Goal: Communication & Community: Share content

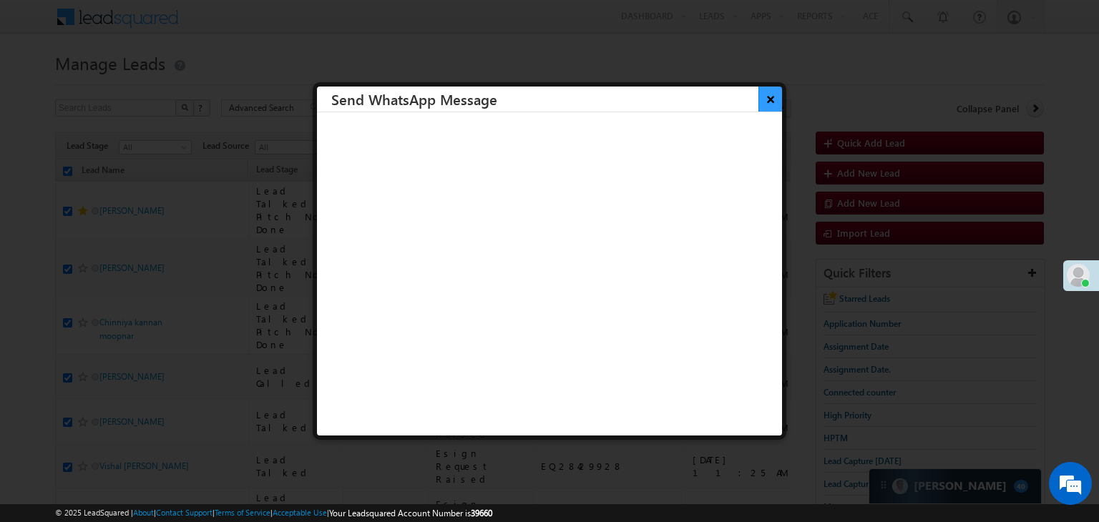
click at [760, 96] on button "×" at bounding box center [770, 99] width 24 height 25
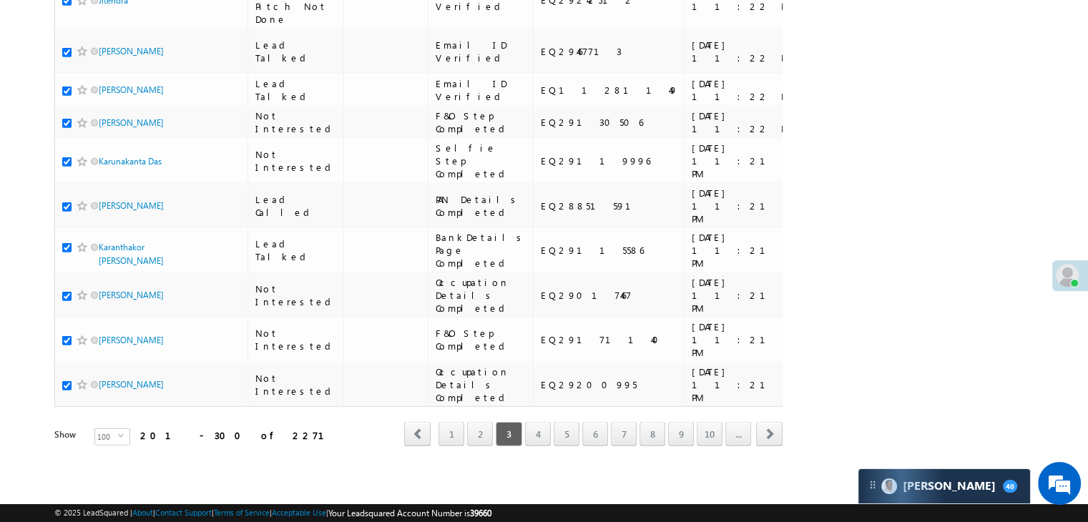
scroll to position [8081, 0]
click at [540, 426] on link "4" at bounding box center [538, 434] width 26 height 24
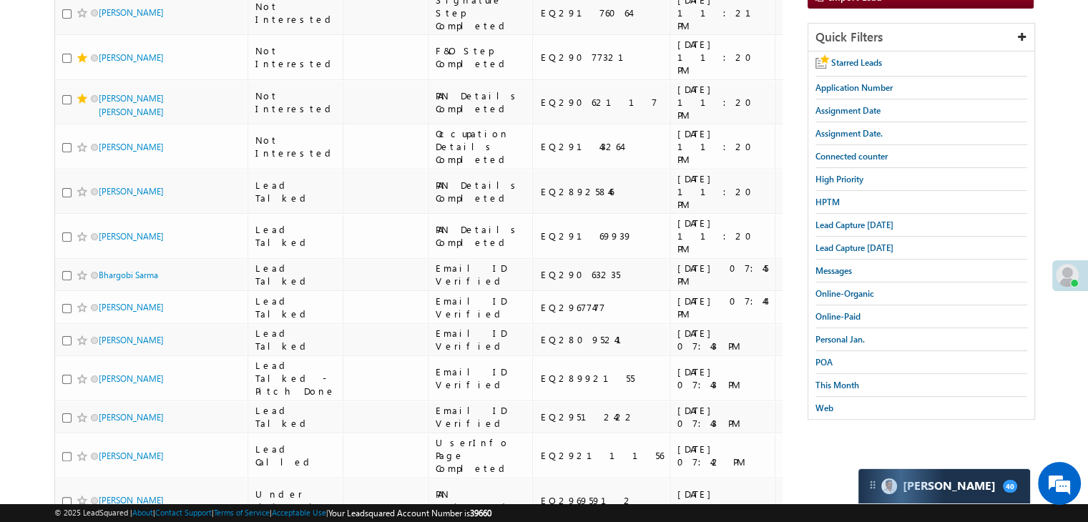
scroll to position [0, 0]
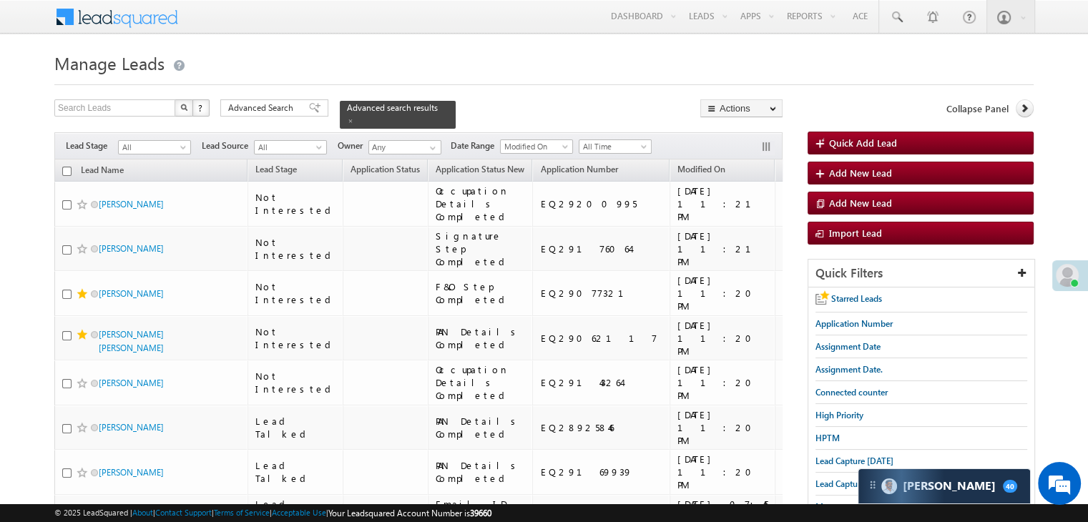
click at [69, 167] on input "checkbox" at bounding box center [66, 171] width 9 height 9
checkbox input "true"
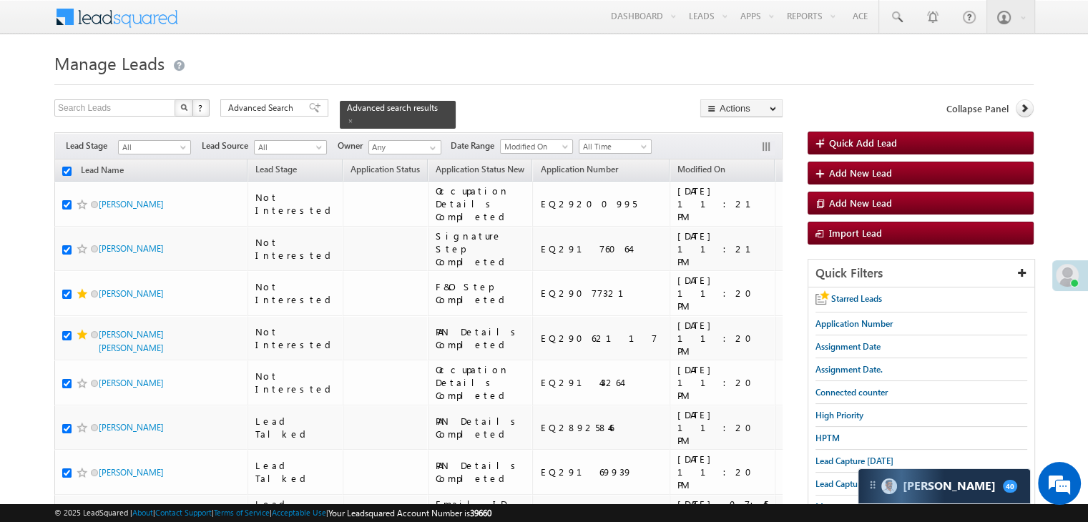
checkbox input "true"
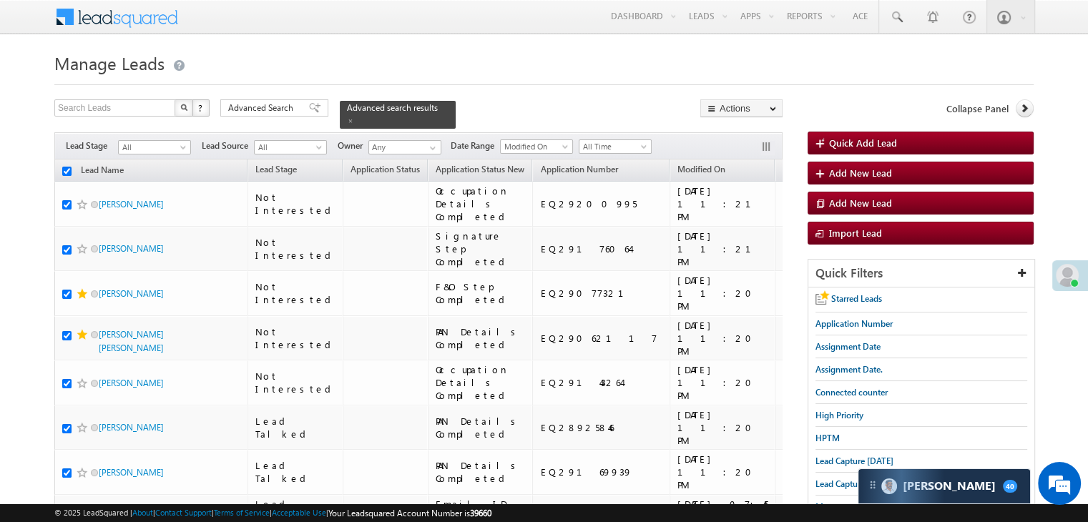
checkbox input "true"
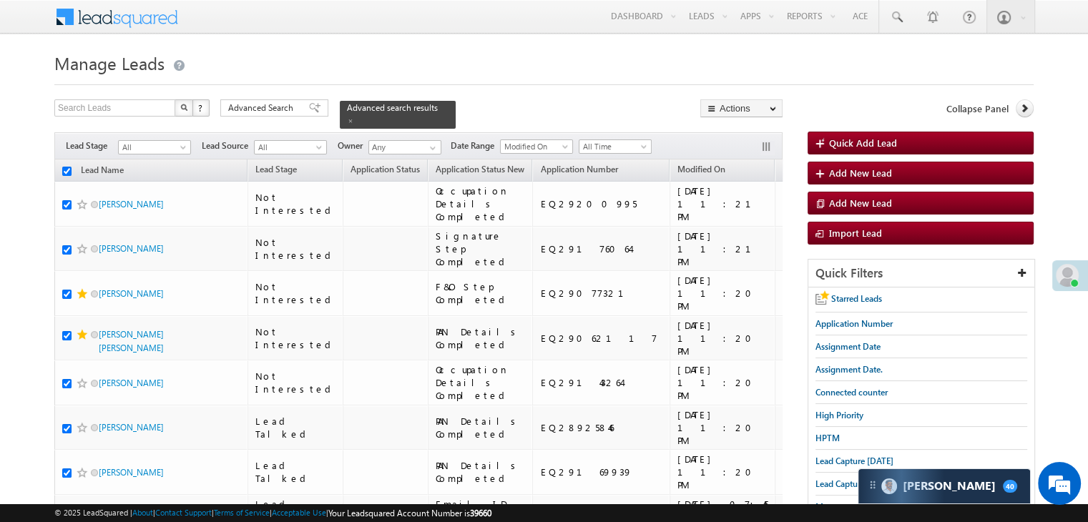
checkbox input "true"
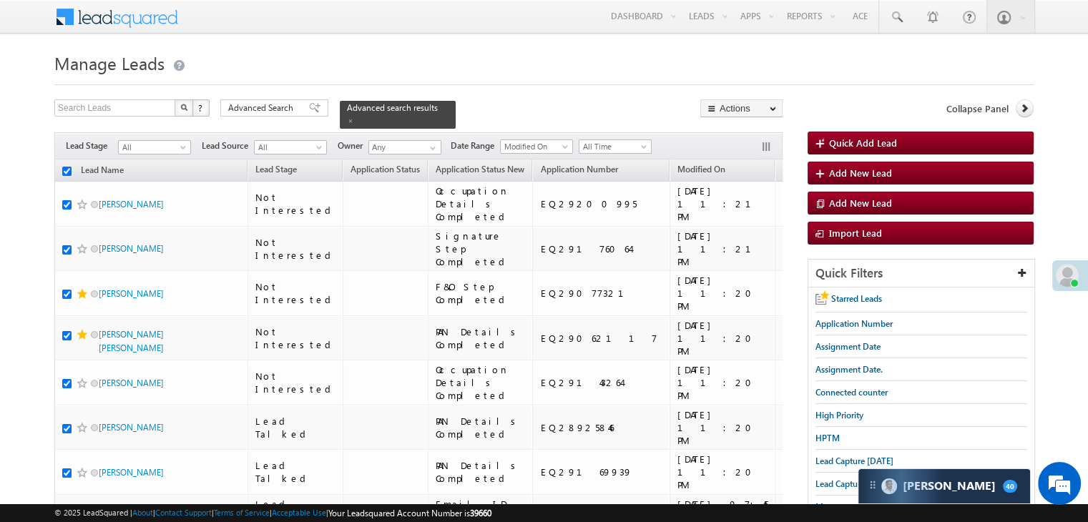
checkbox input "true"
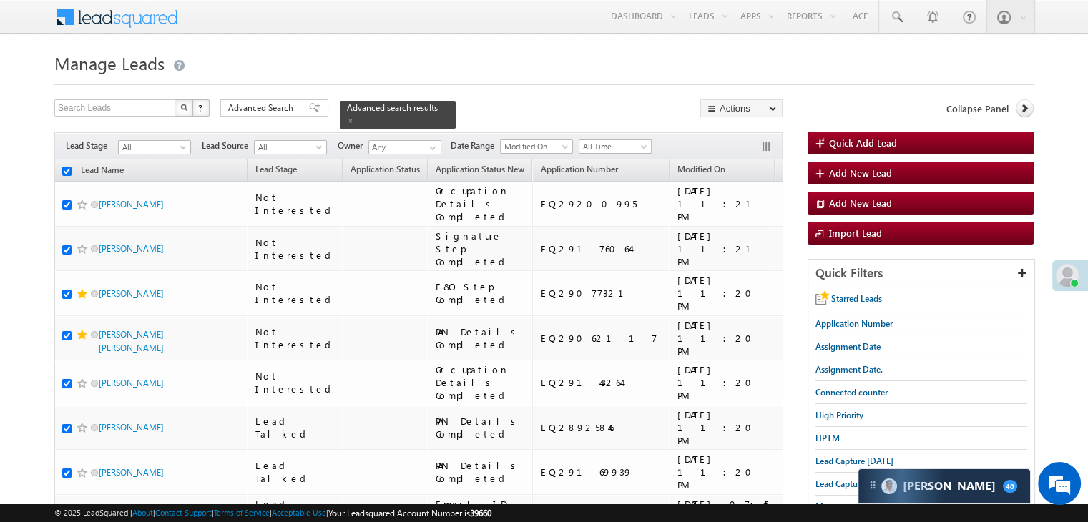
checkbox input "true"
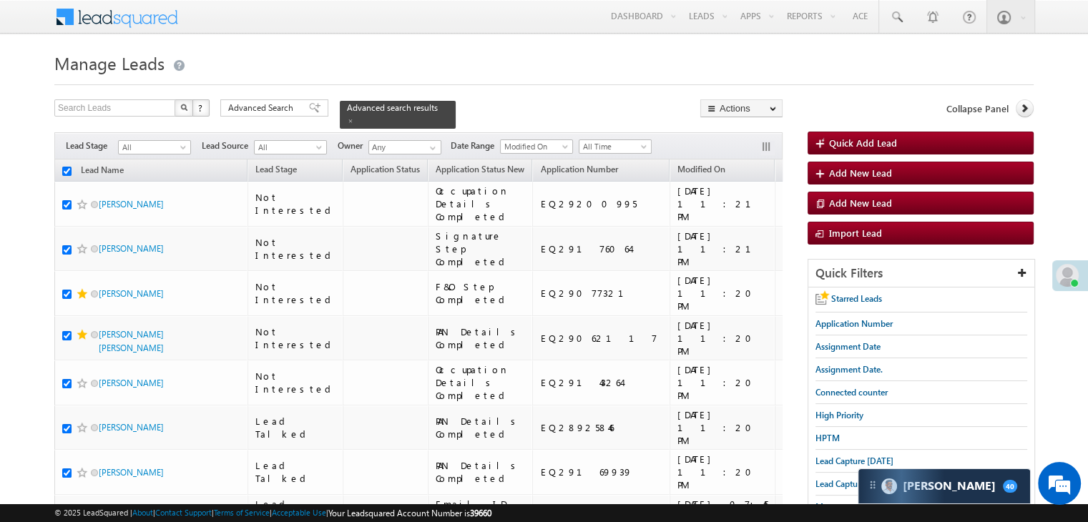
checkbox input "true"
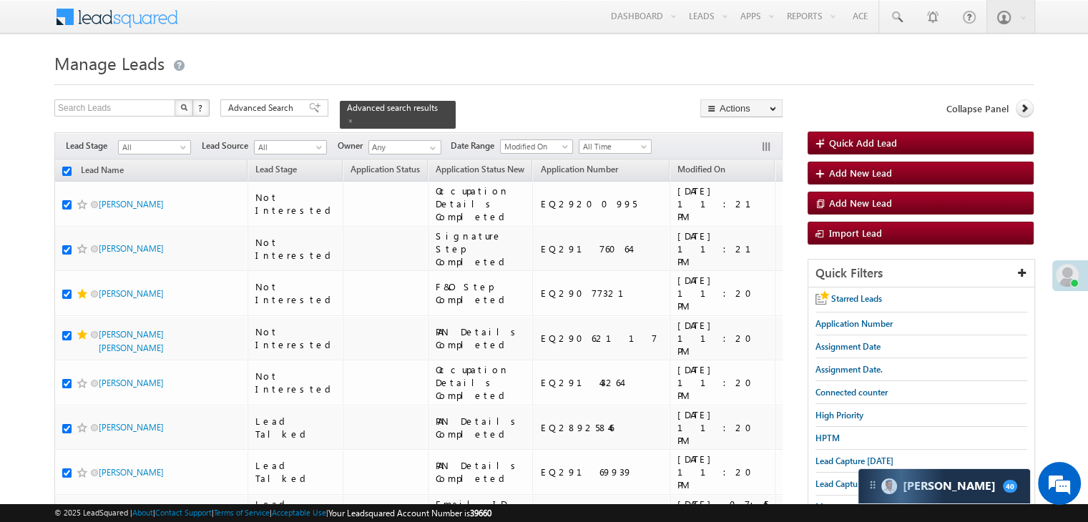
checkbox input "true"
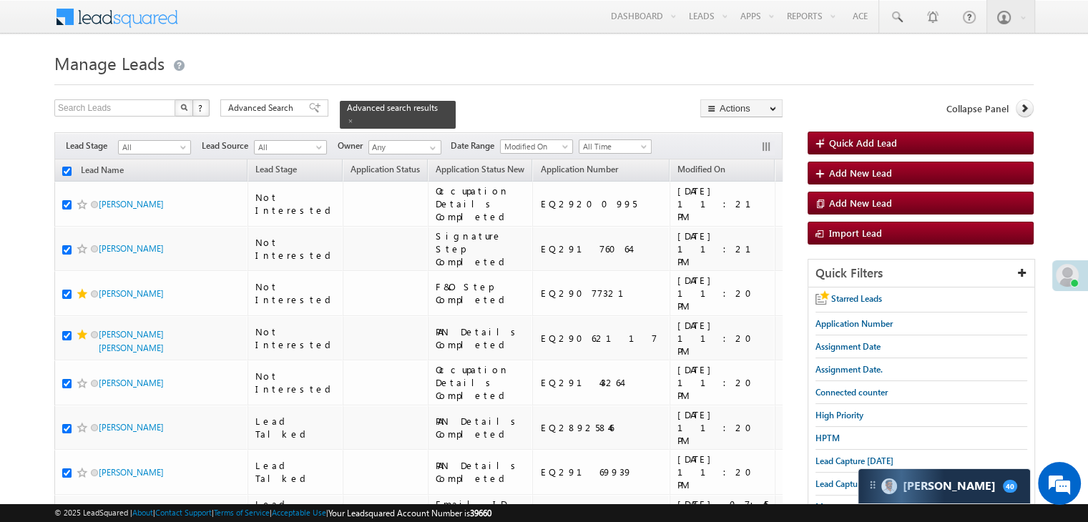
checkbox input "true"
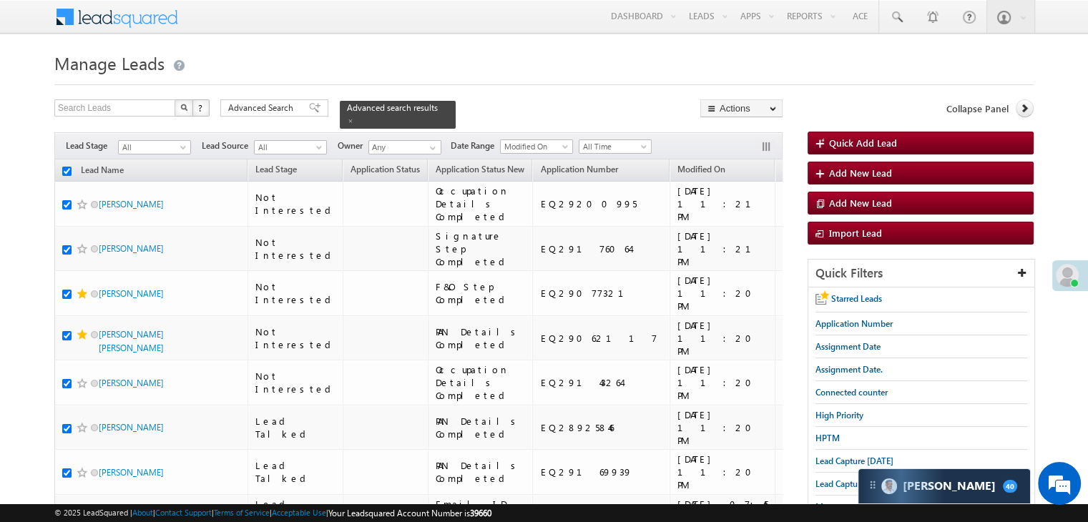
checkbox input "true"
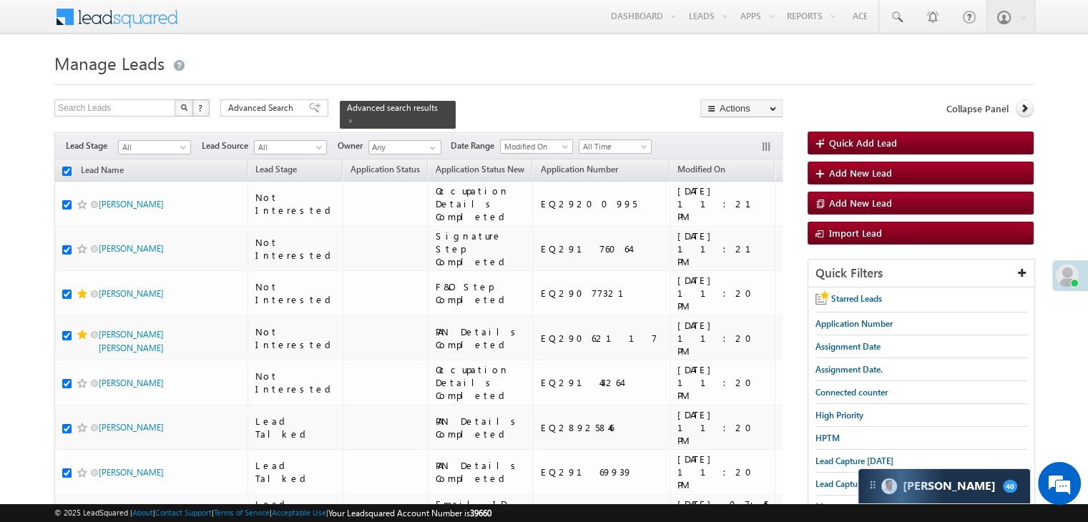
checkbox input "true"
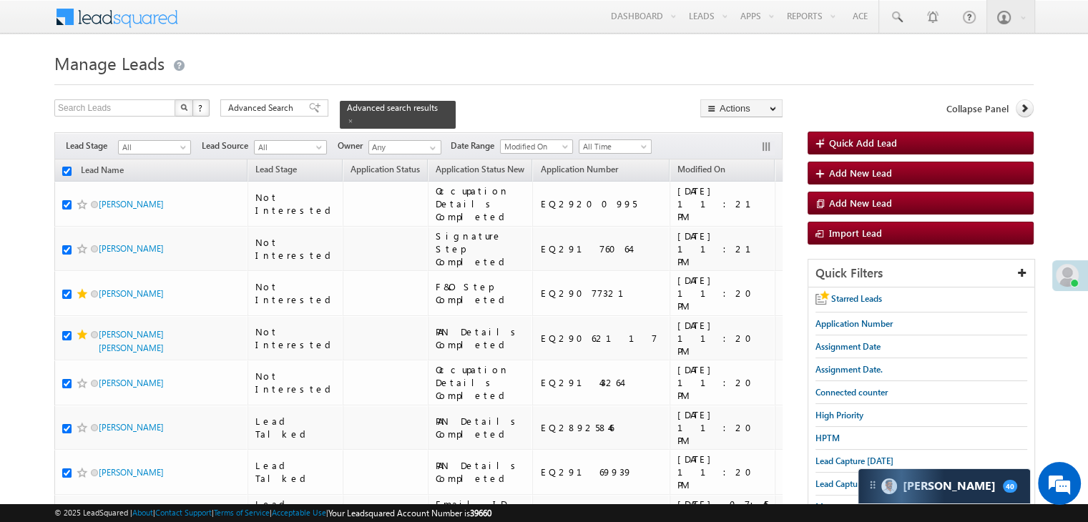
checkbox input "true"
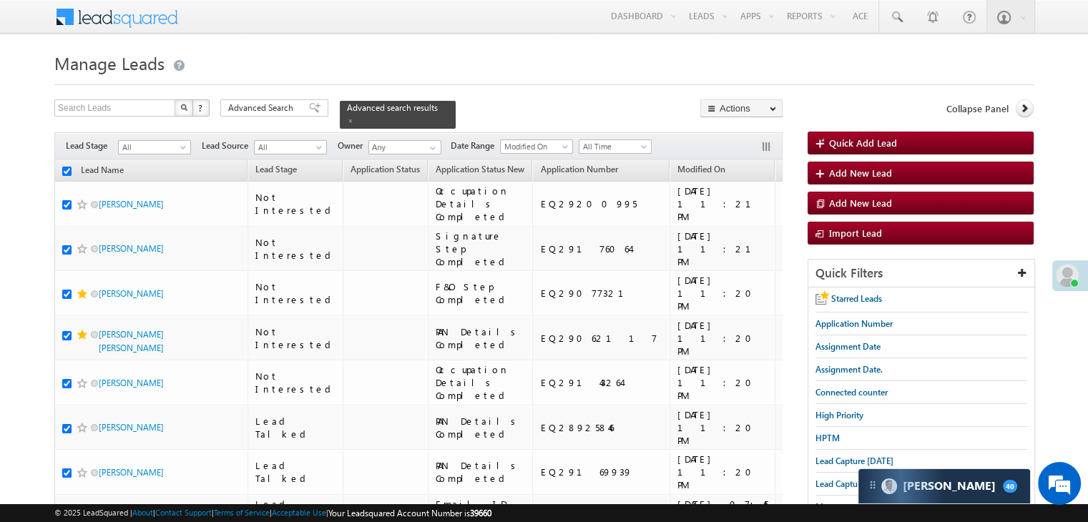
checkbox input "true"
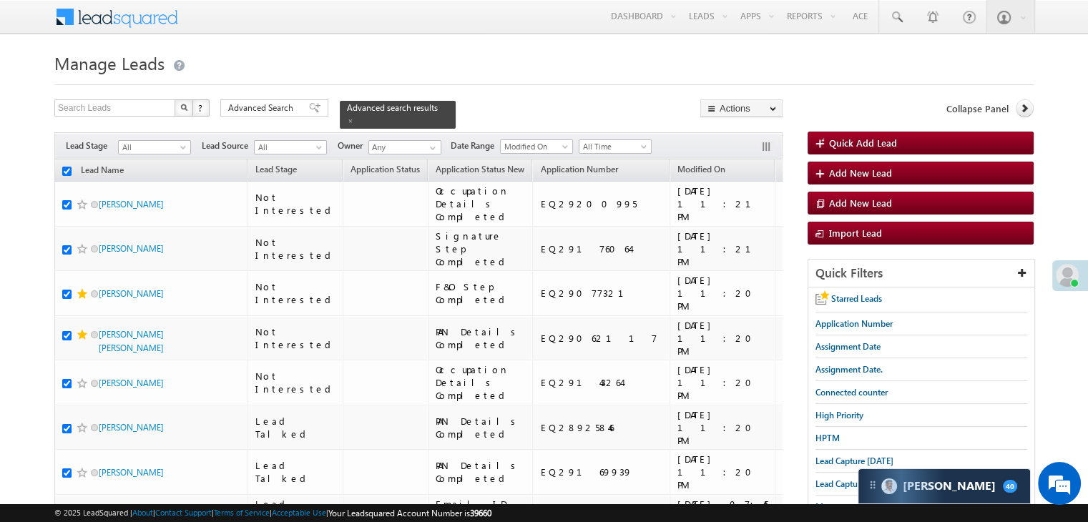
checkbox input "true"
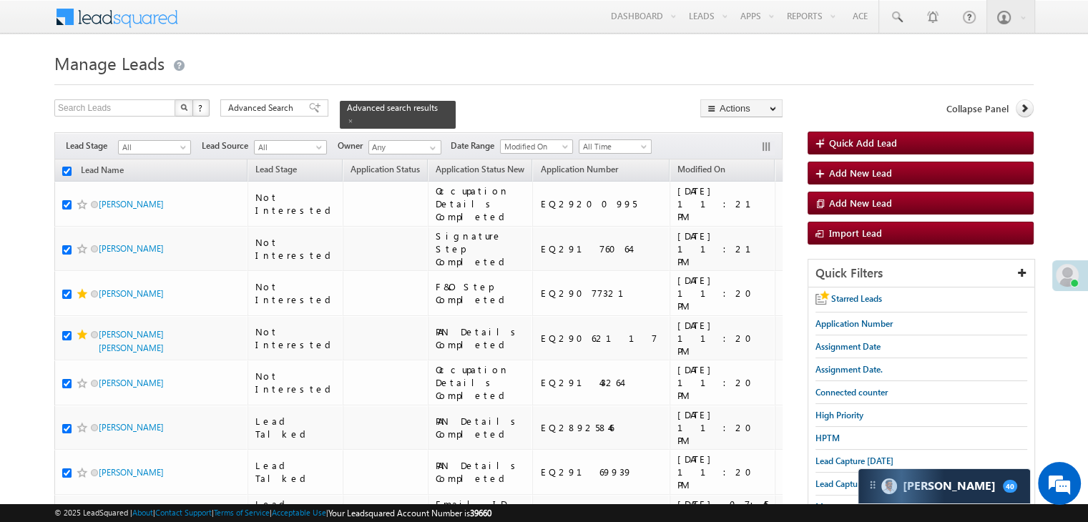
checkbox input "true"
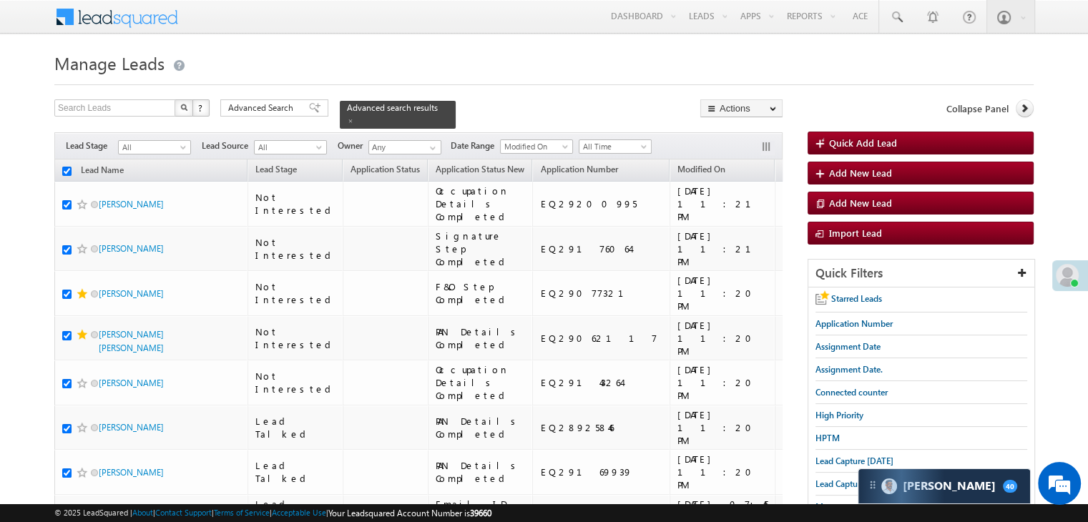
checkbox input "true"
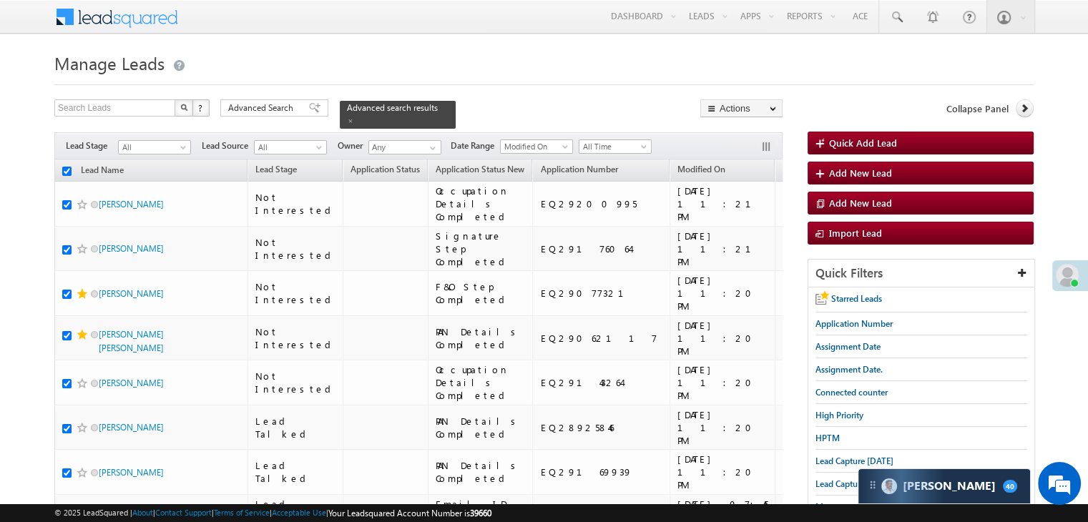
checkbox input "true"
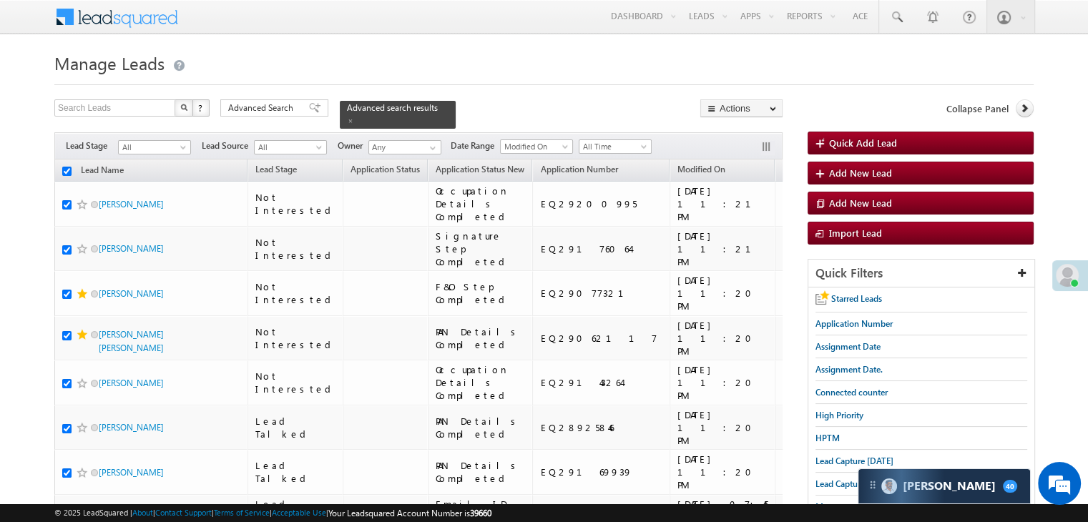
checkbox input "true"
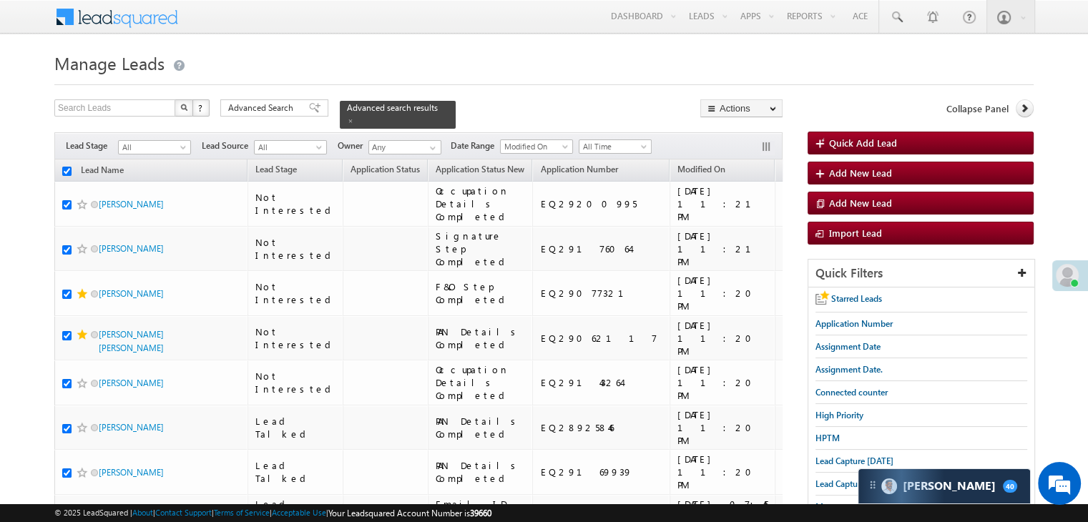
checkbox input "true"
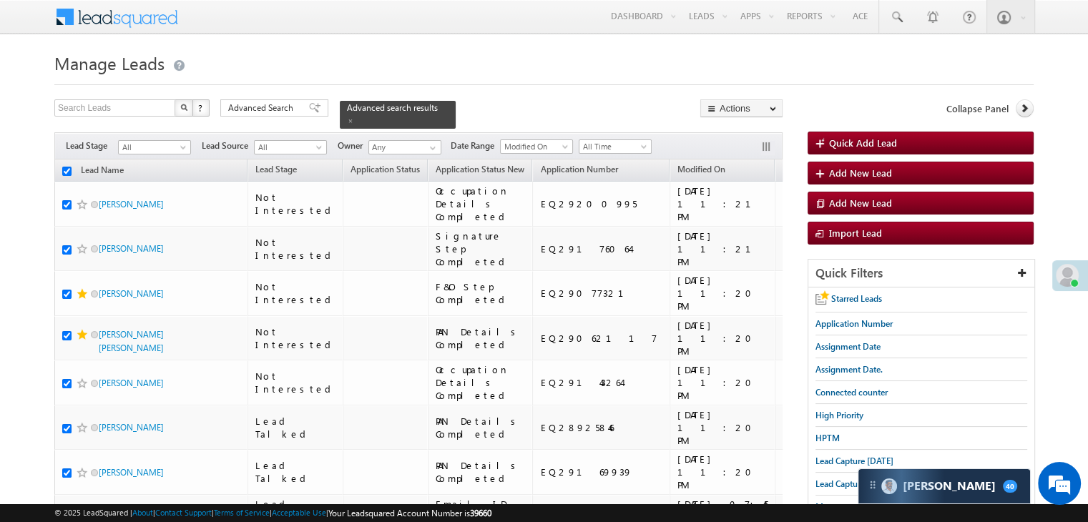
checkbox input "true"
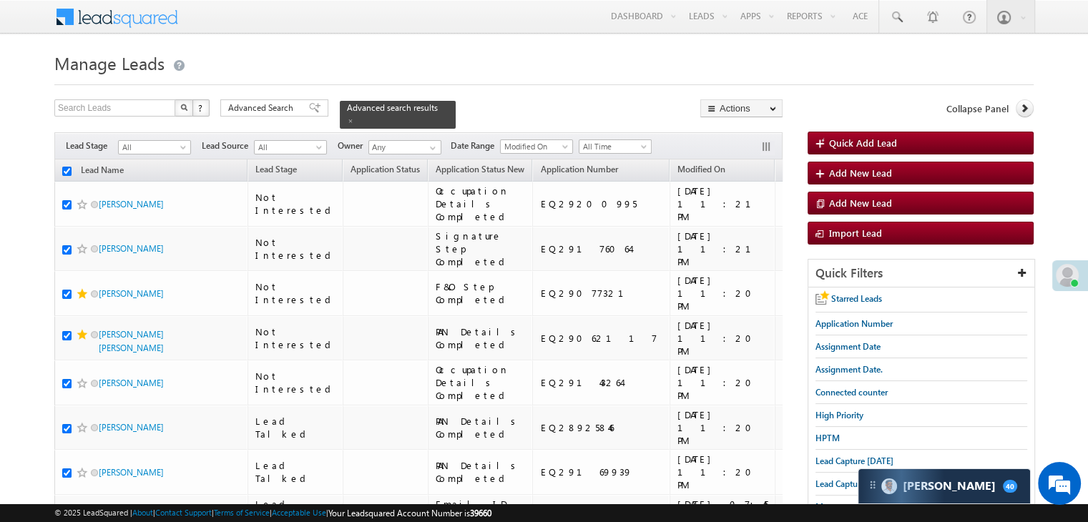
checkbox input "true"
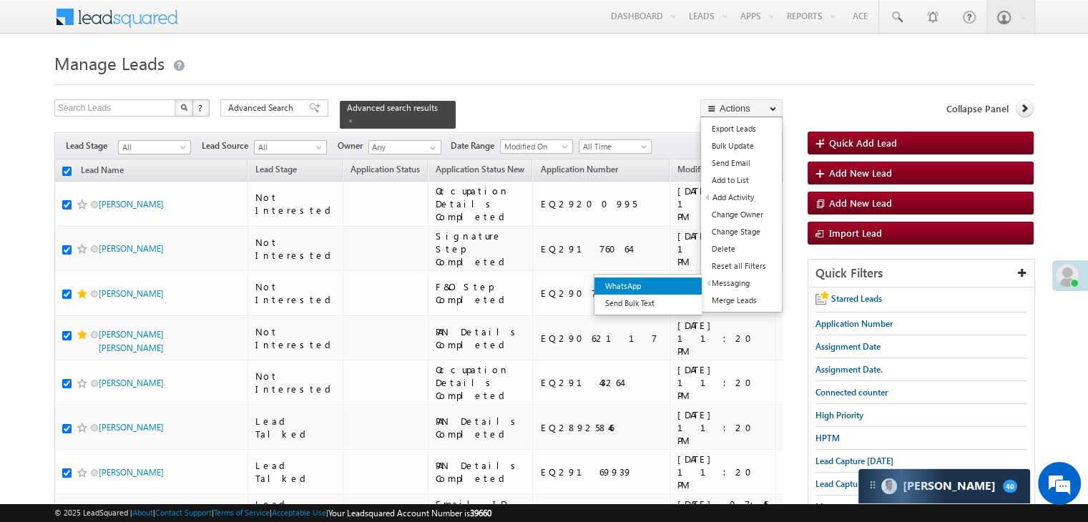
click at [681, 288] on link "WhatsApp" at bounding box center [647, 286] width 107 height 17
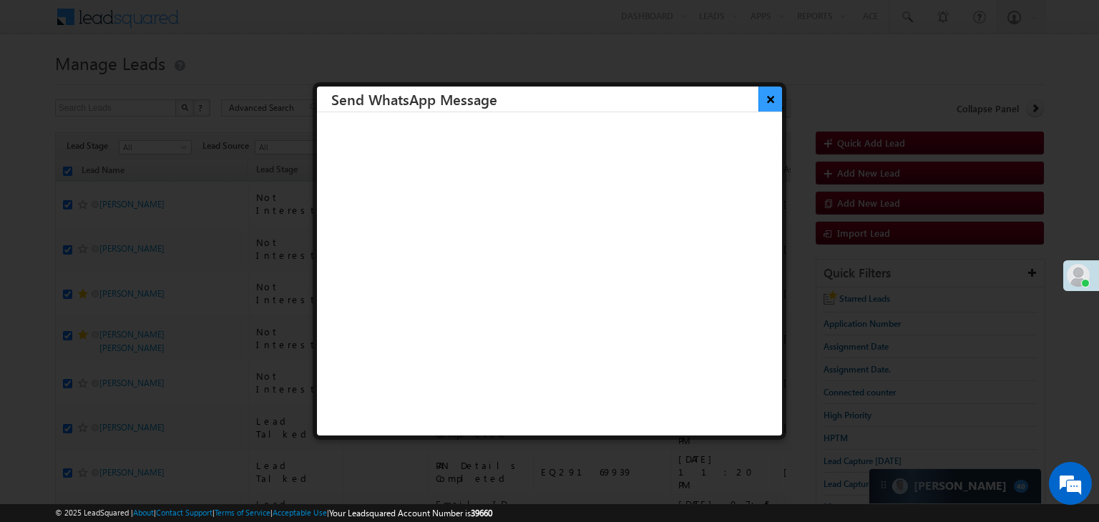
click at [768, 96] on button "×" at bounding box center [770, 99] width 24 height 25
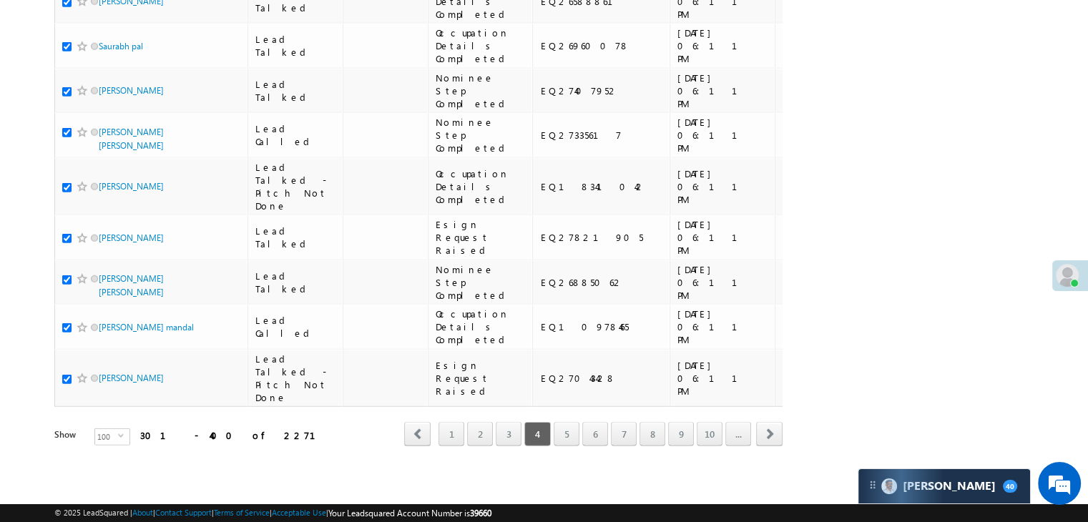
scroll to position [8030, 0]
click at [567, 424] on link "5" at bounding box center [567, 434] width 26 height 24
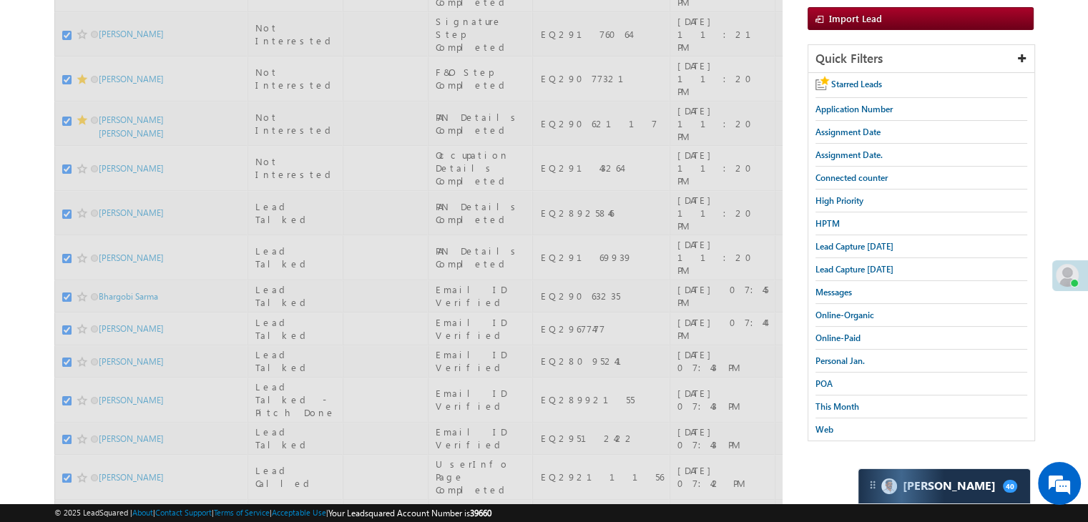
scroll to position [0, 0]
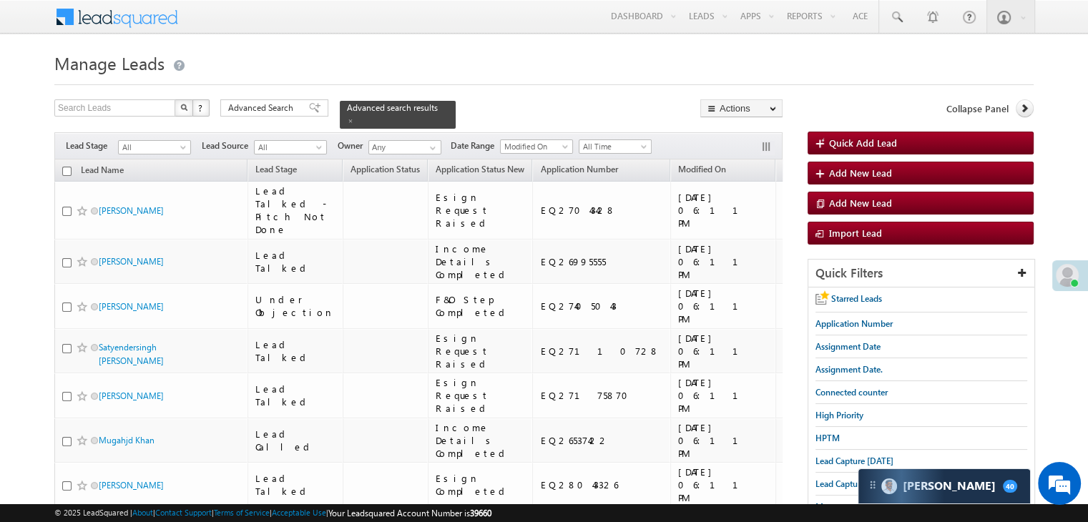
click at [64, 167] on input "checkbox" at bounding box center [66, 171] width 9 height 9
checkbox input "true"
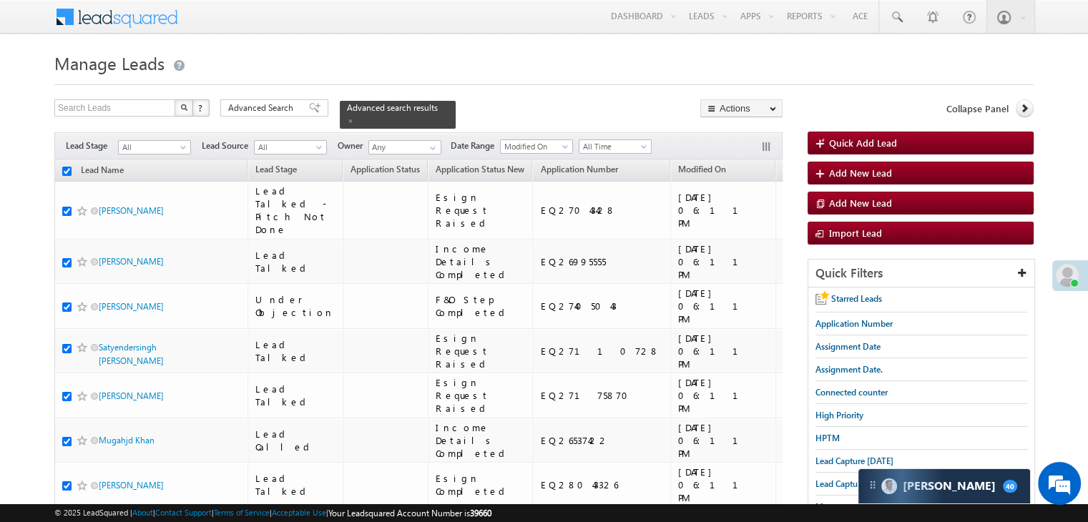
checkbox input "true"
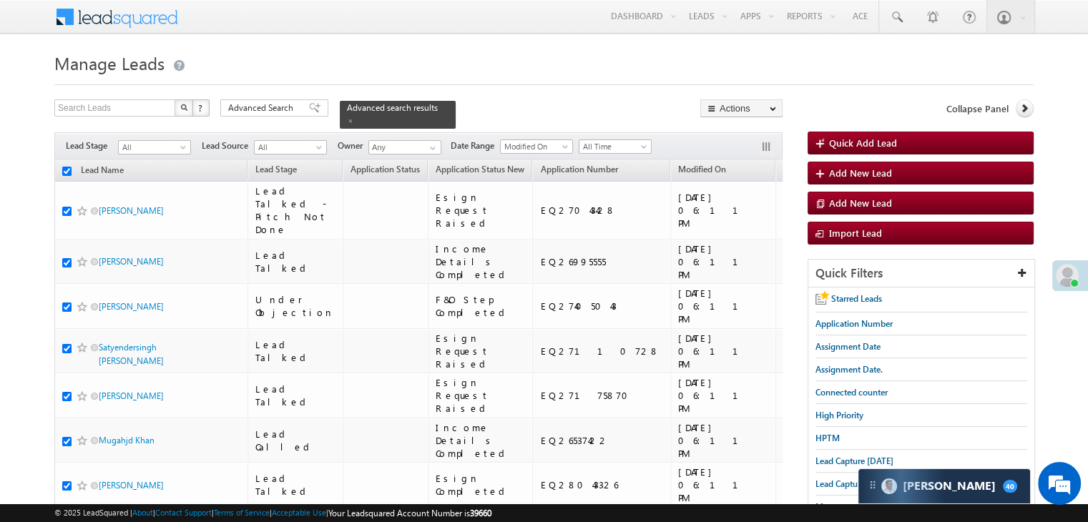
checkbox input "true"
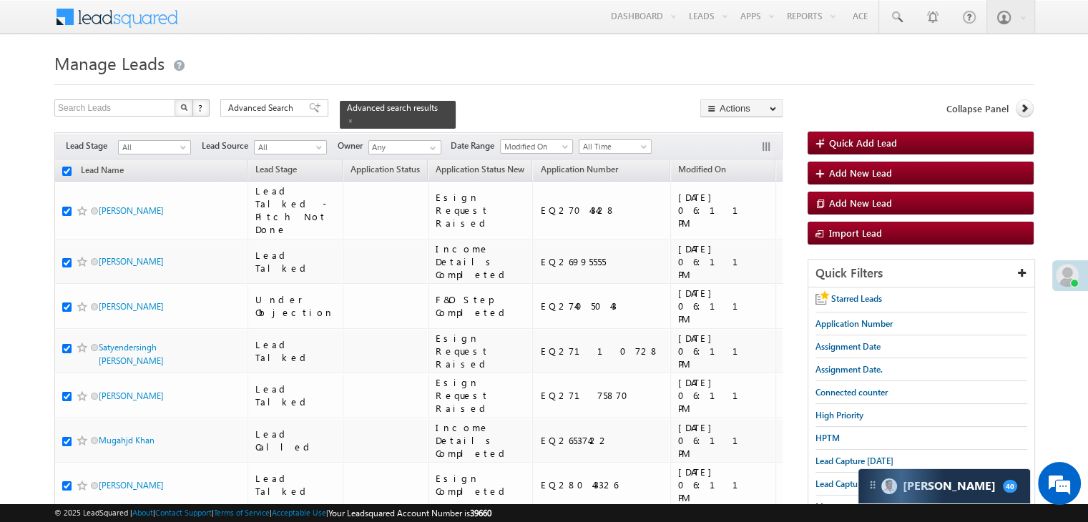
checkbox input "true"
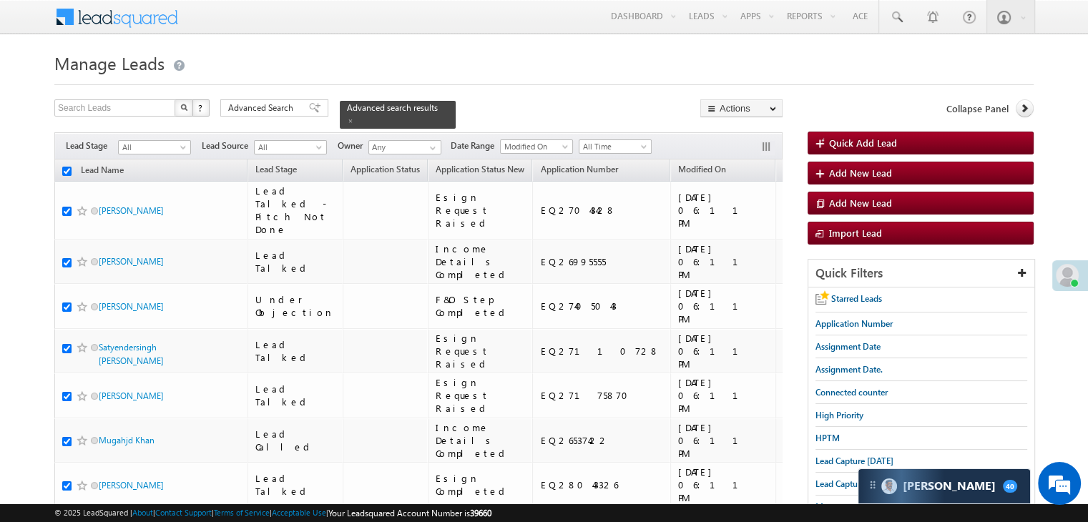
checkbox input "true"
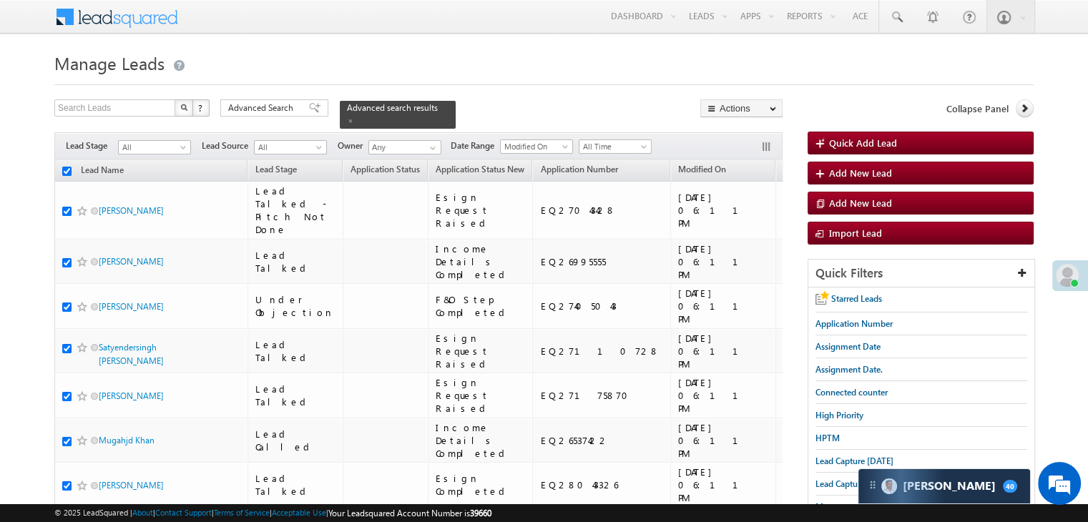
checkbox input "true"
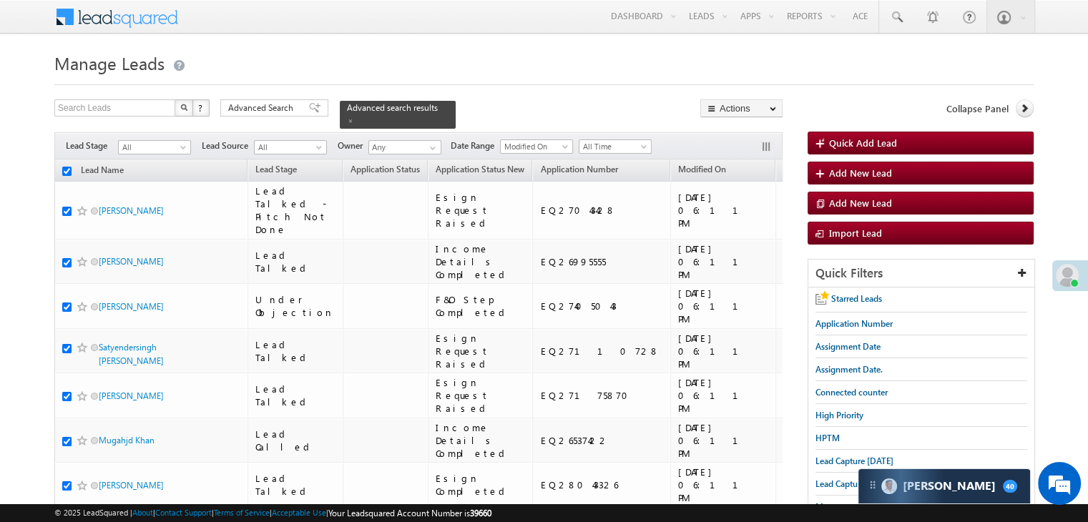
checkbox input "true"
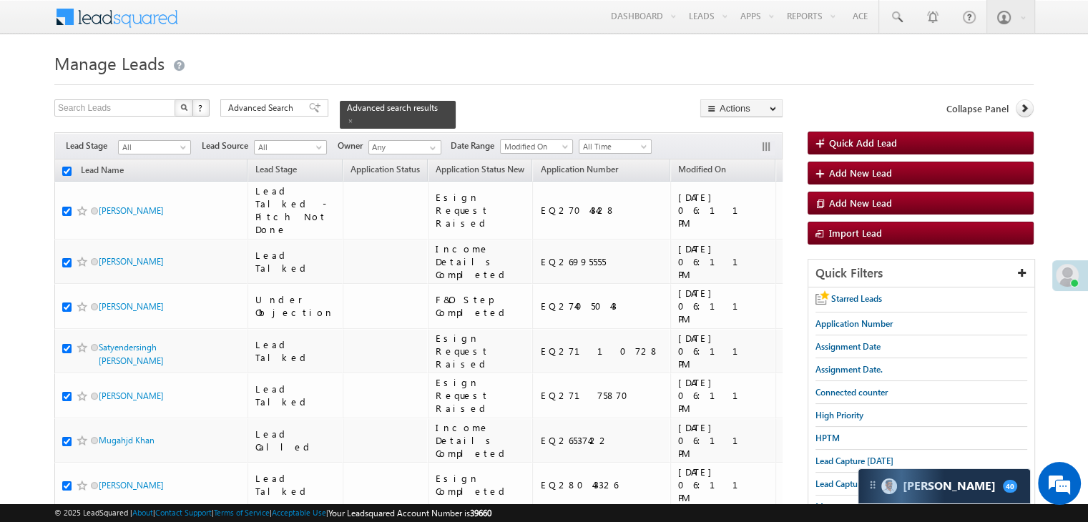
checkbox input "true"
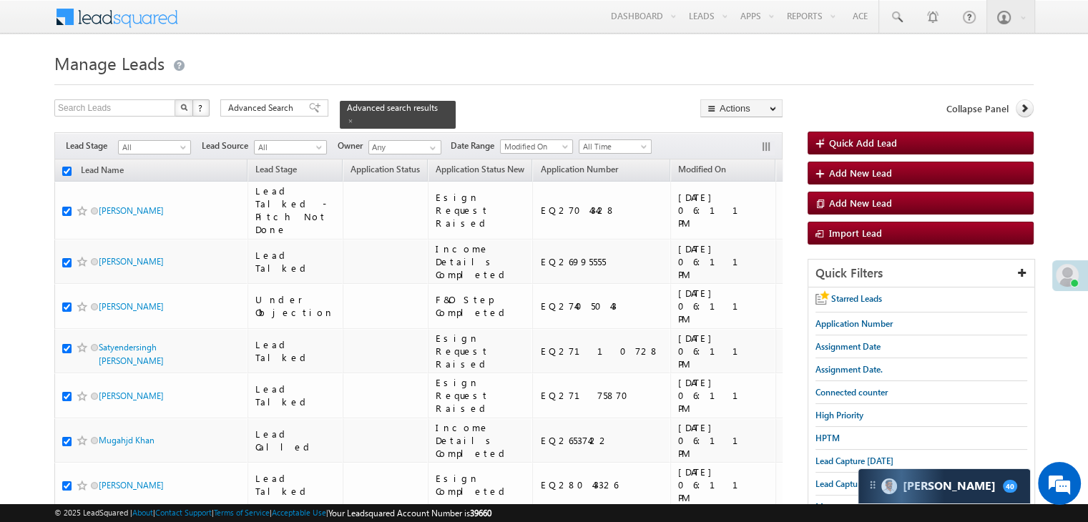
checkbox input "true"
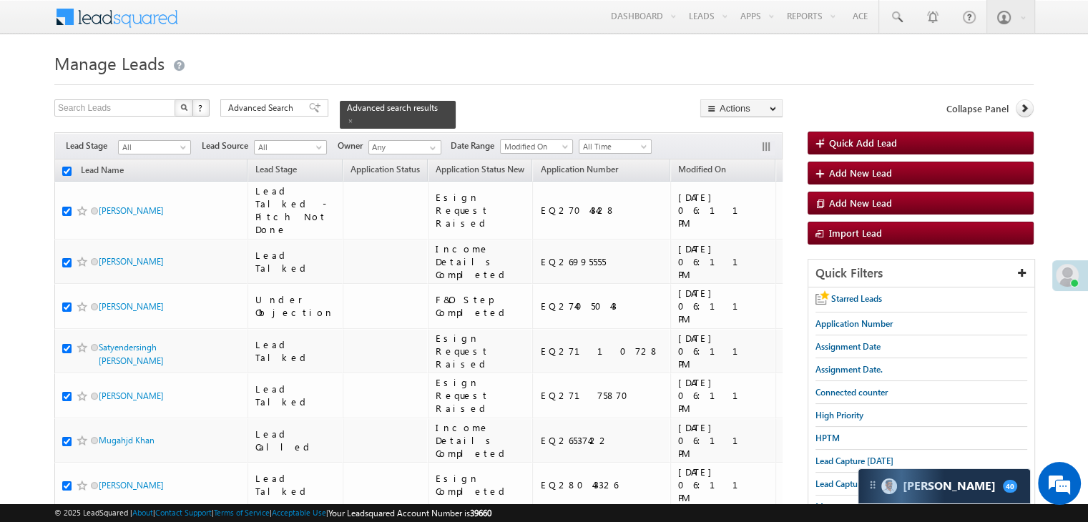
checkbox input "true"
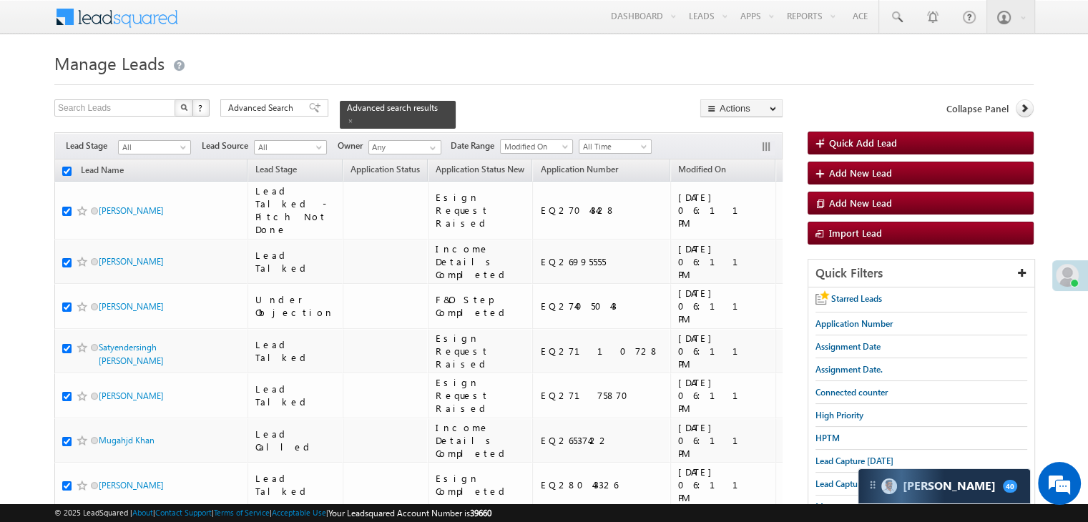
checkbox input "true"
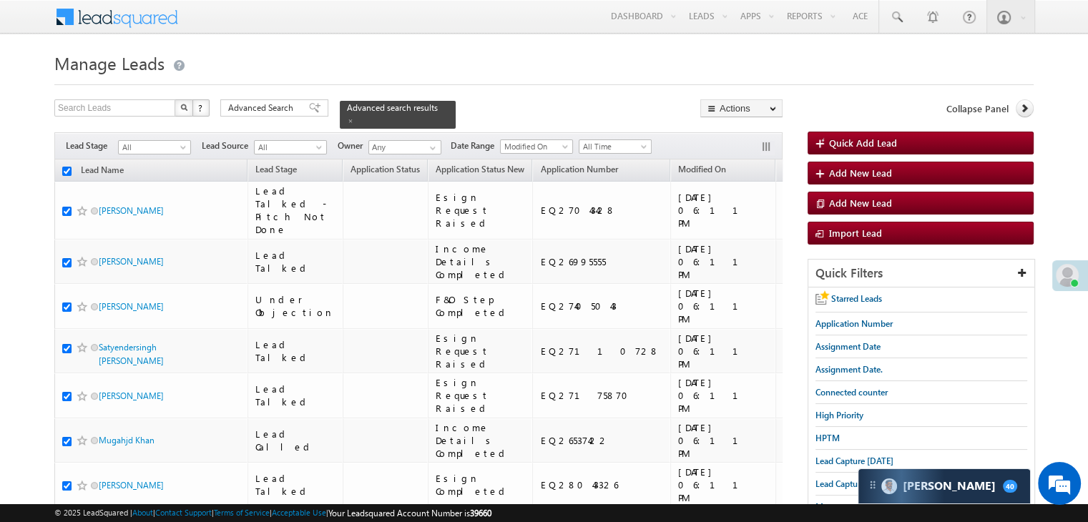
checkbox input "true"
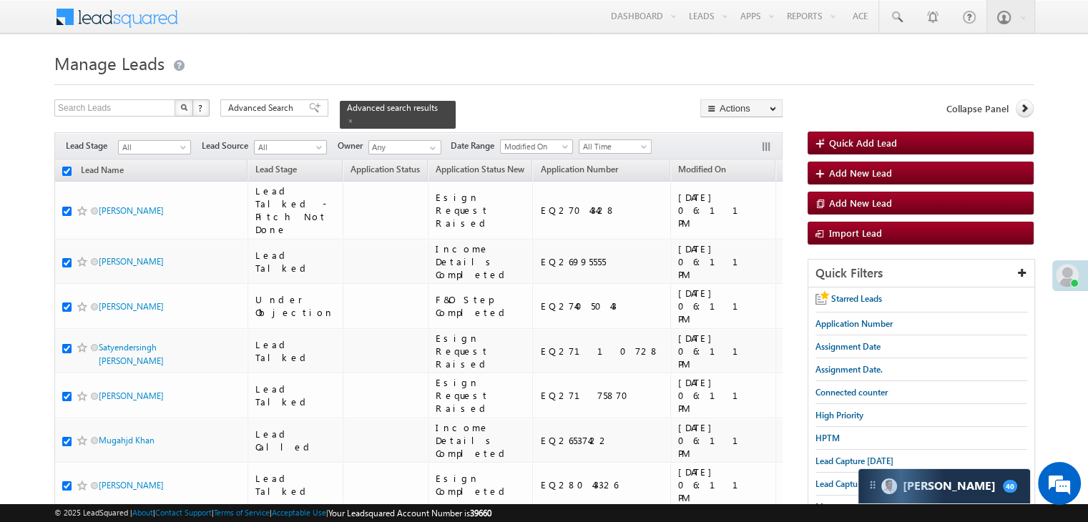
checkbox input "true"
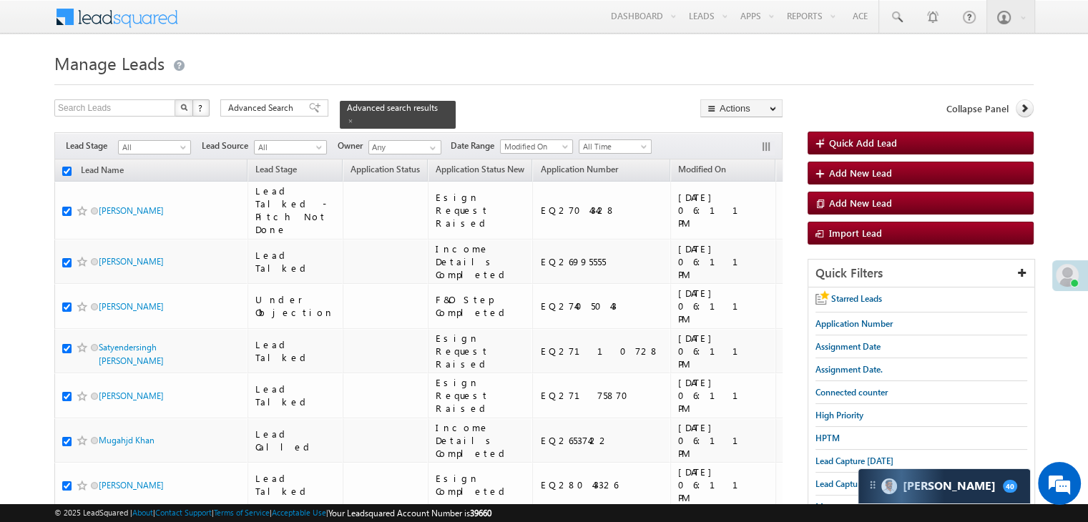
checkbox input "true"
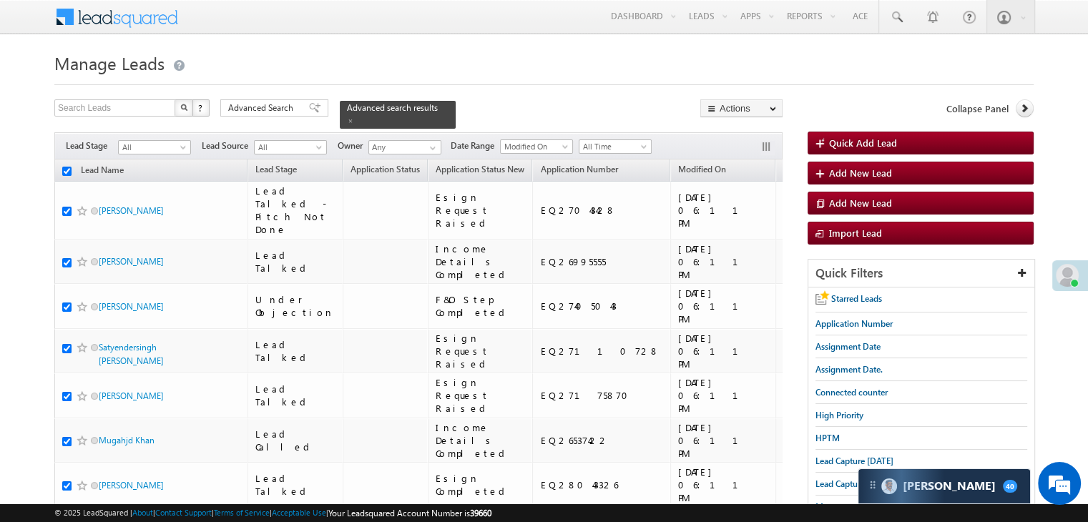
checkbox input "true"
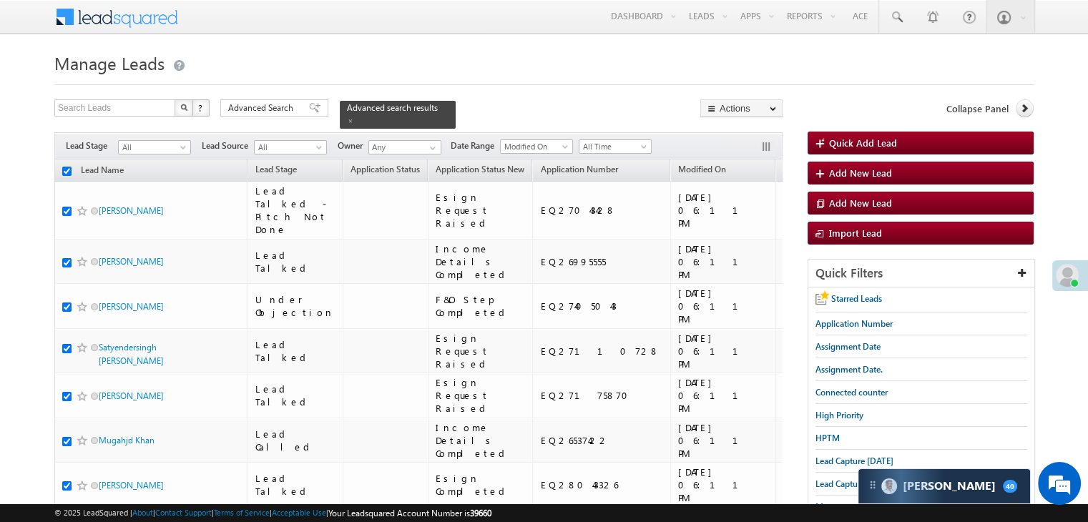
checkbox input "true"
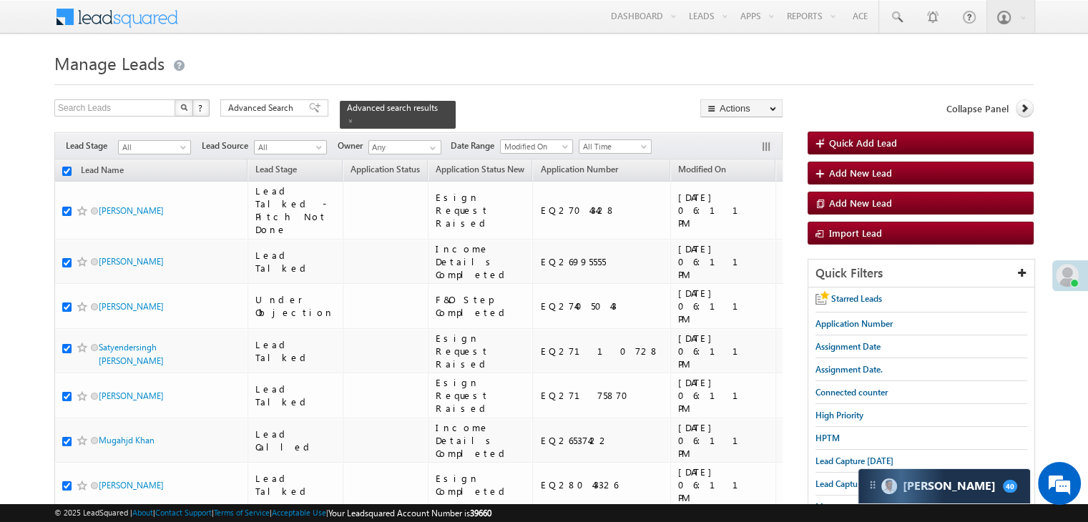
checkbox input "true"
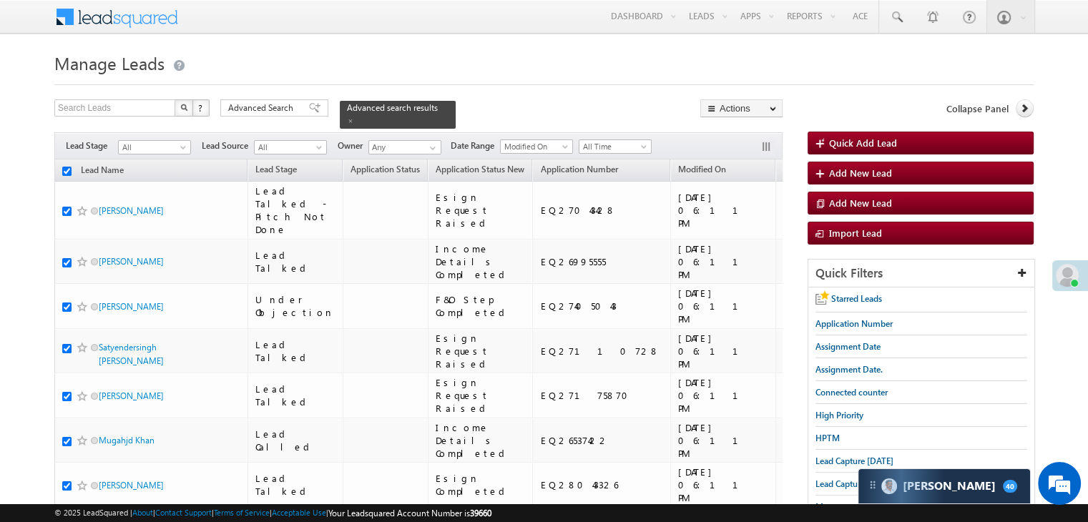
checkbox input "true"
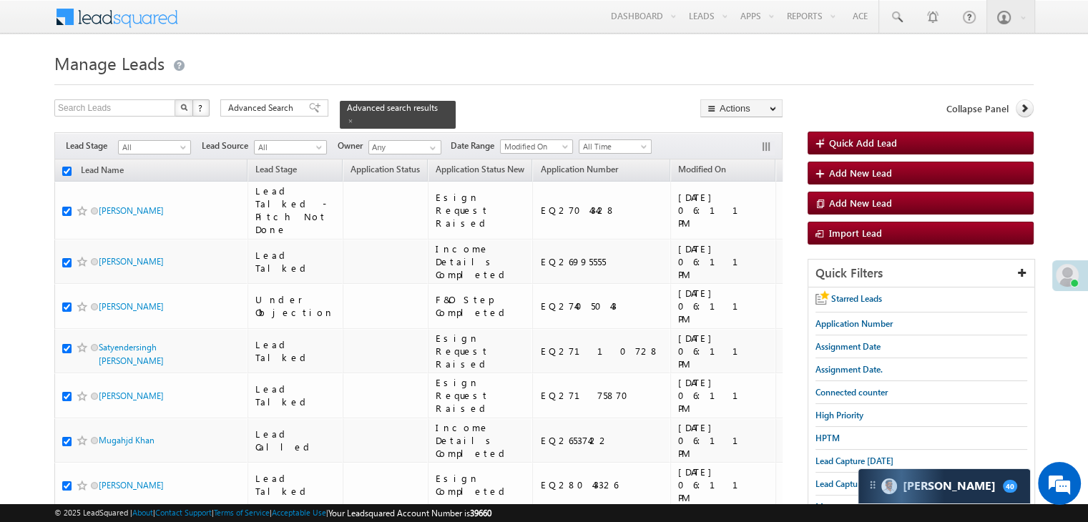
checkbox input "true"
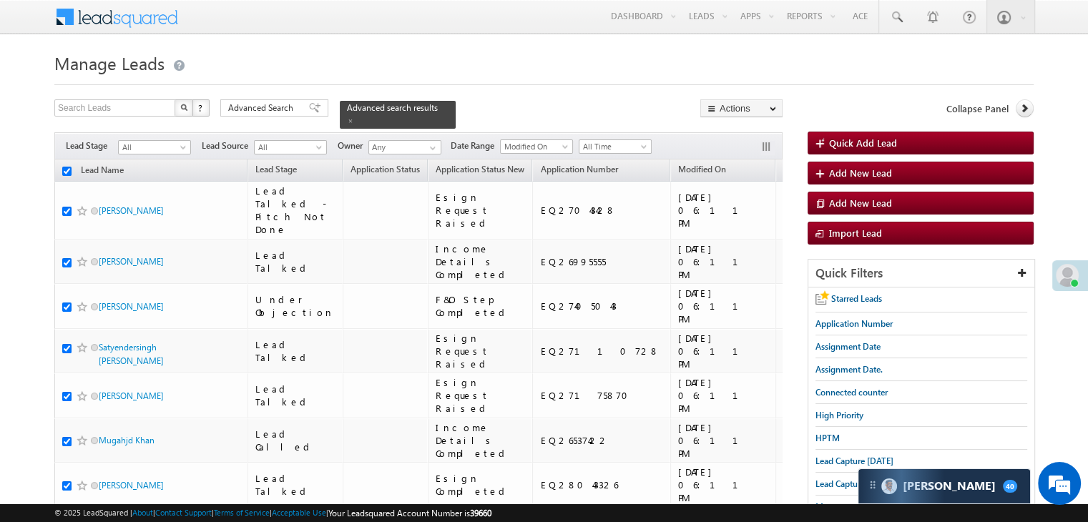
checkbox input "true"
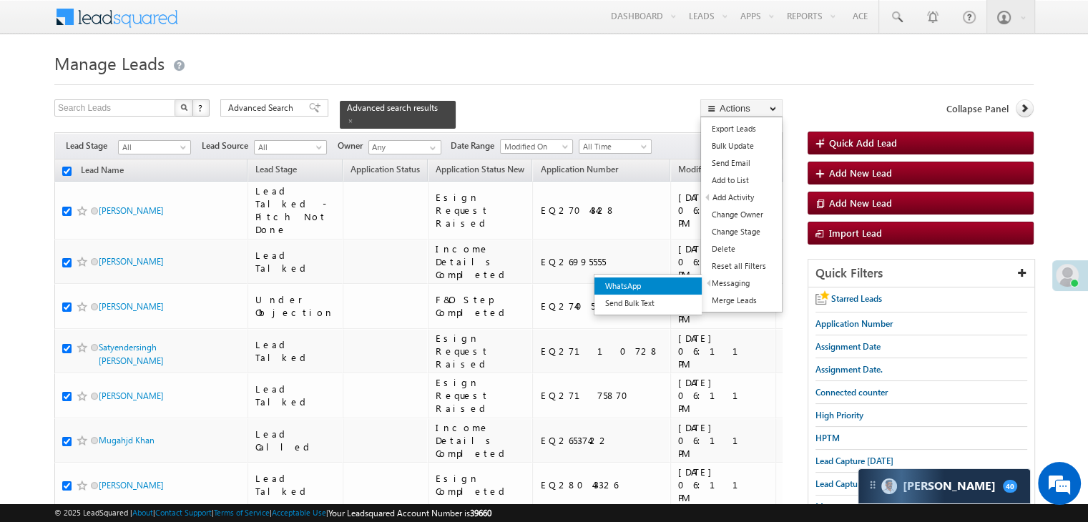
click at [687, 282] on link "WhatsApp" at bounding box center [647, 286] width 107 height 17
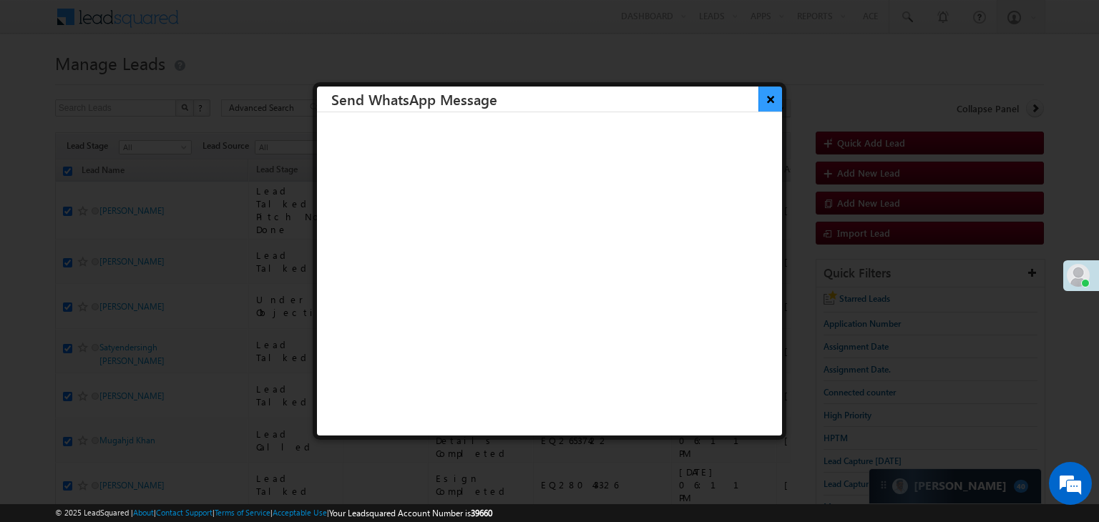
click at [761, 94] on button "×" at bounding box center [770, 99] width 24 height 25
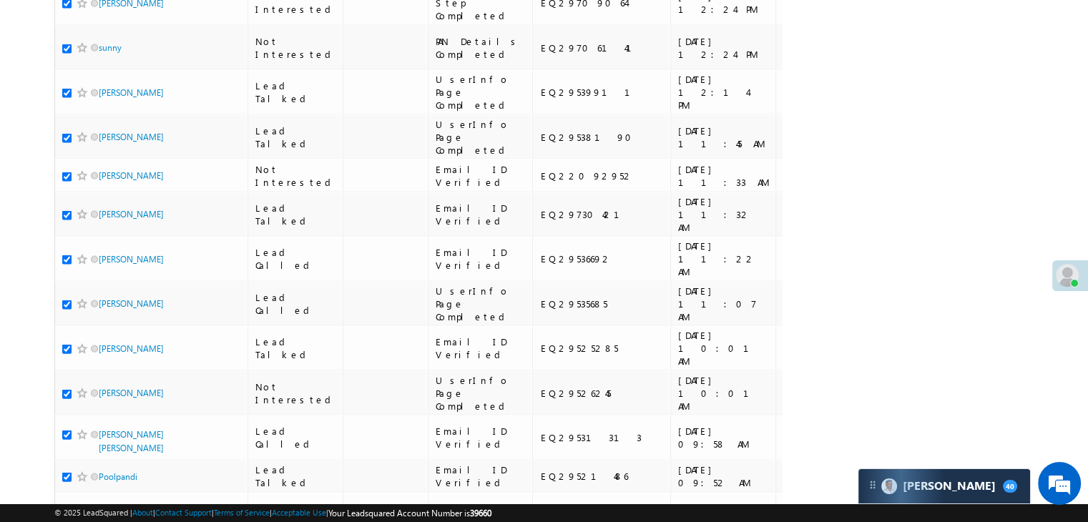
scroll to position [8081, 0]
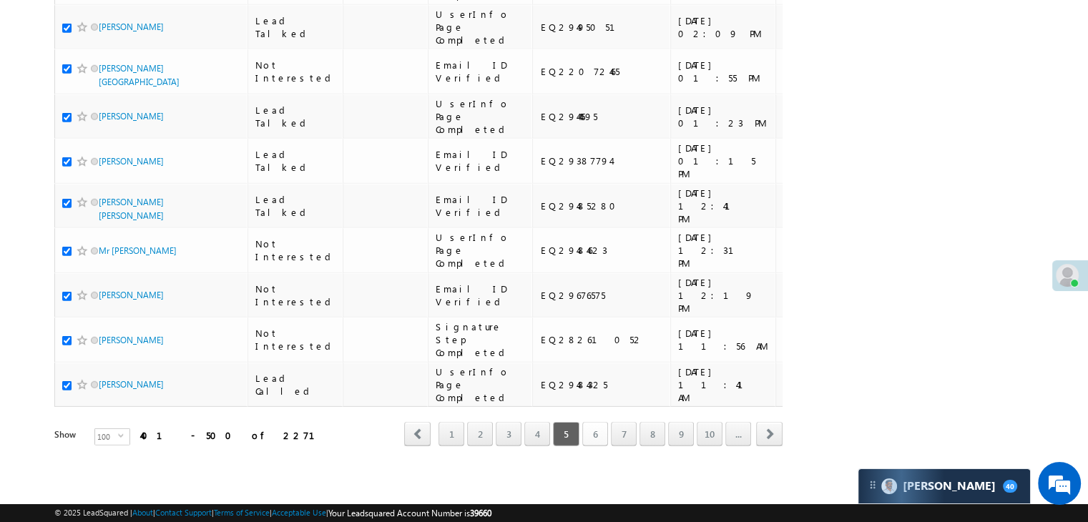
click at [604, 424] on link "6" at bounding box center [595, 434] width 26 height 24
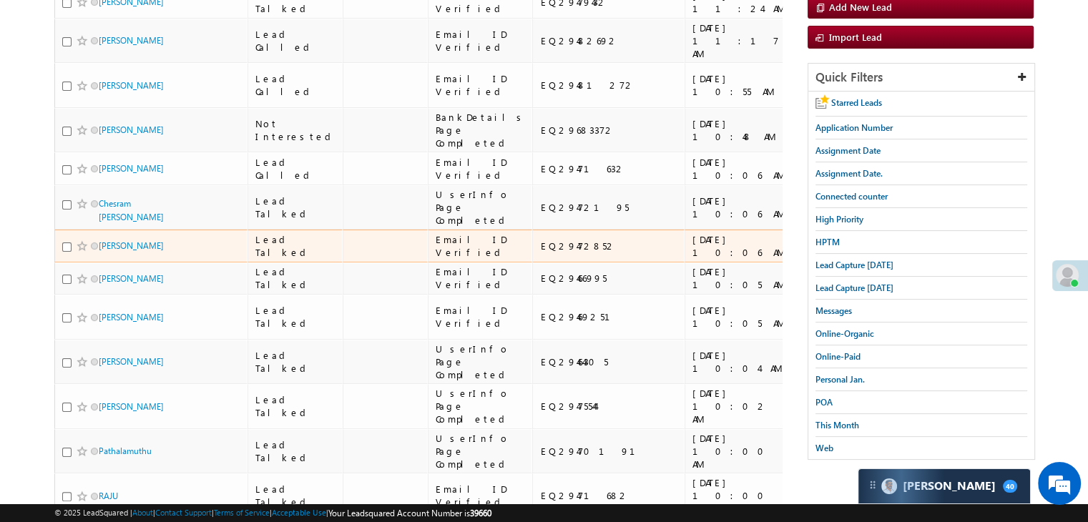
scroll to position [0, 0]
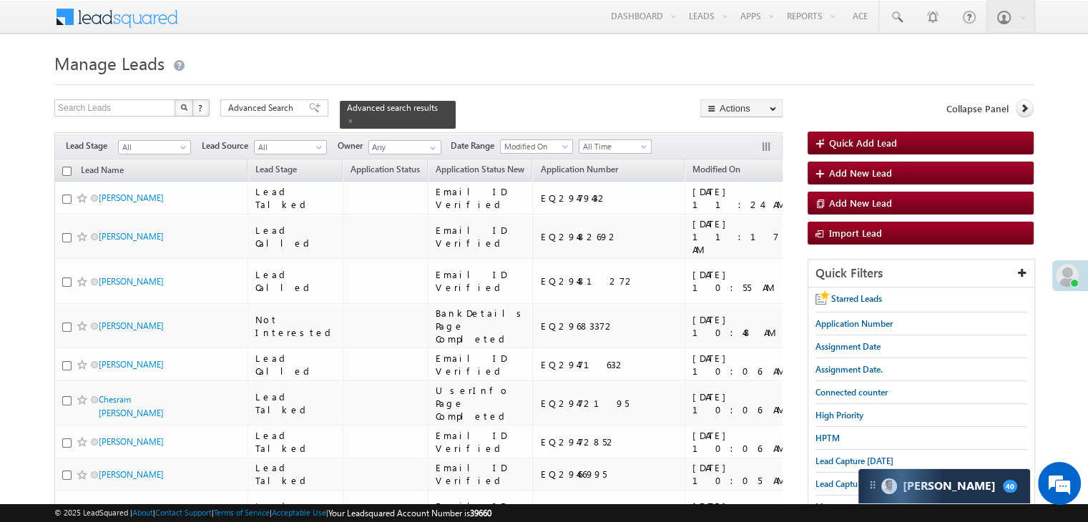
click at [64, 167] on input "checkbox" at bounding box center [66, 171] width 9 height 9
click at [672, 287] on link "WhatsApp" at bounding box center [687, 284] width 107 height 17
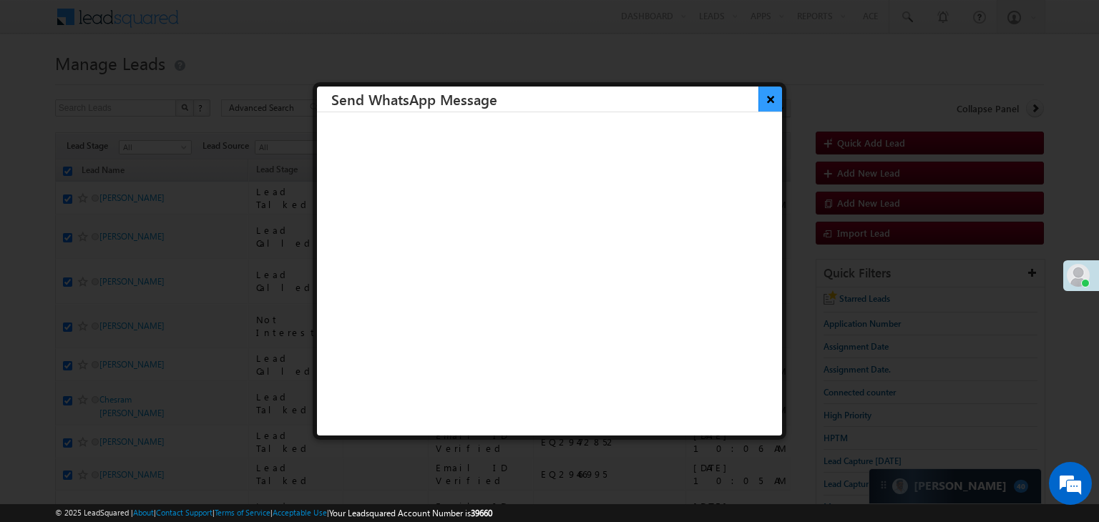
click at [758, 102] on button "×" at bounding box center [770, 99] width 24 height 25
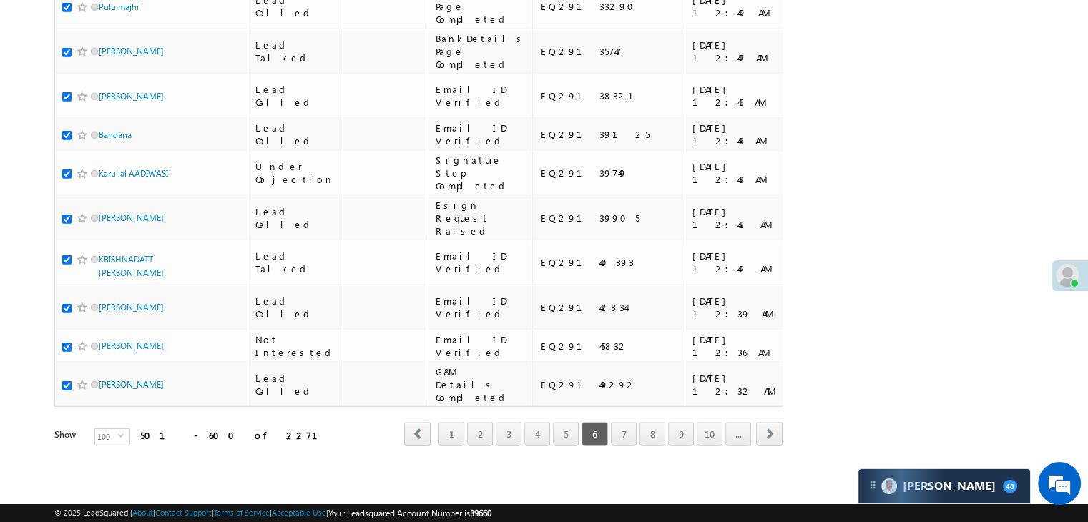
scroll to position [8081, 0]
click at [622, 424] on link "7" at bounding box center [624, 434] width 26 height 24
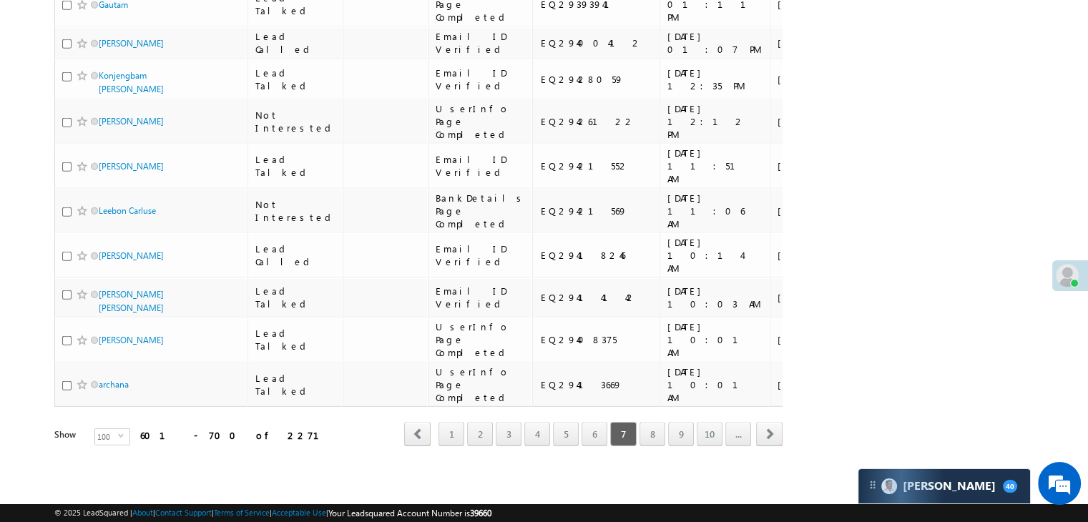
scroll to position [0, 0]
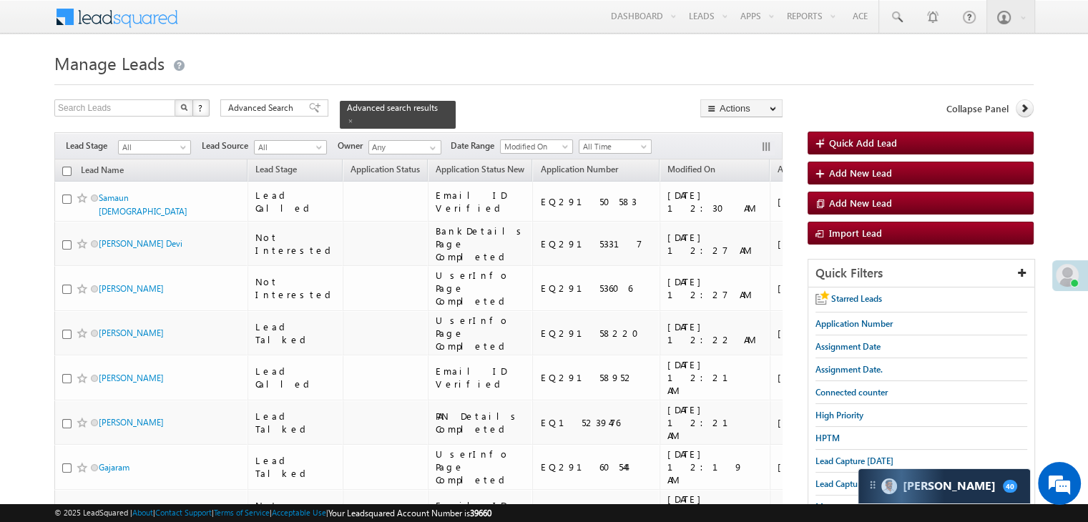
click at [66, 167] on input "checkbox" at bounding box center [66, 171] width 9 height 9
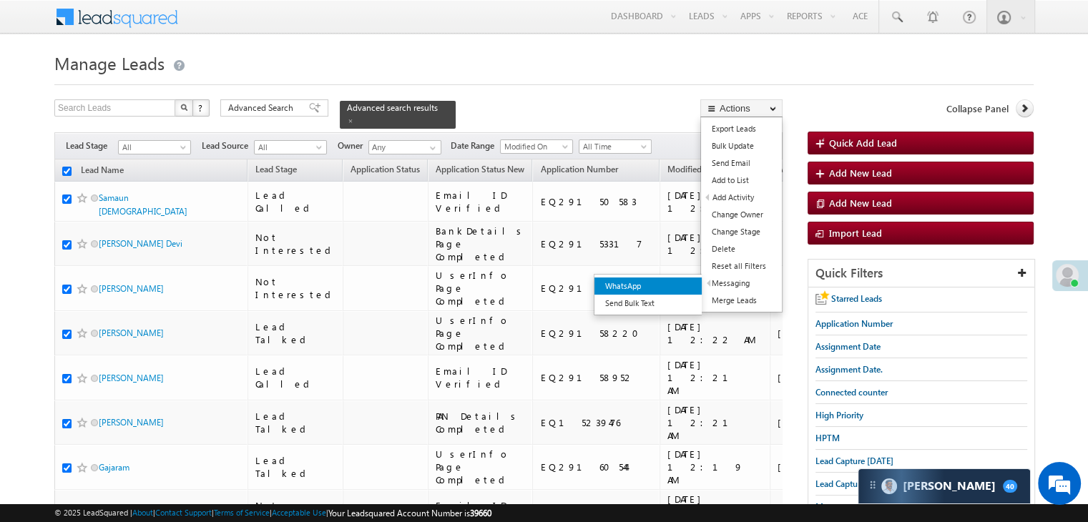
click at [683, 291] on link "WhatsApp" at bounding box center [647, 286] width 107 height 17
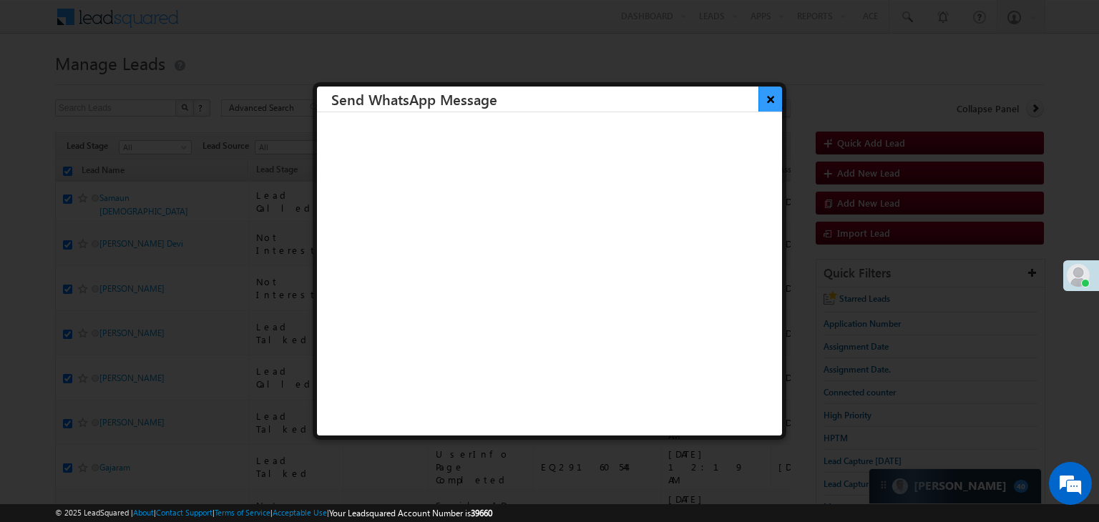
click at [758, 97] on button "×" at bounding box center [770, 99] width 24 height 25
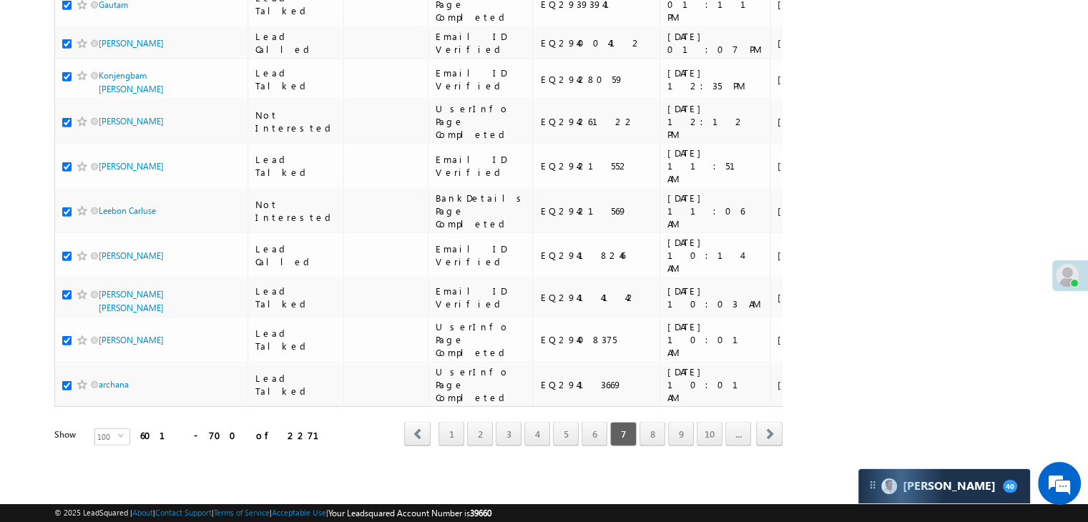
scroll to position [8081, 0]
click at [652, 430] on link "8" at bounding box center [653, 434] width 26 height 24
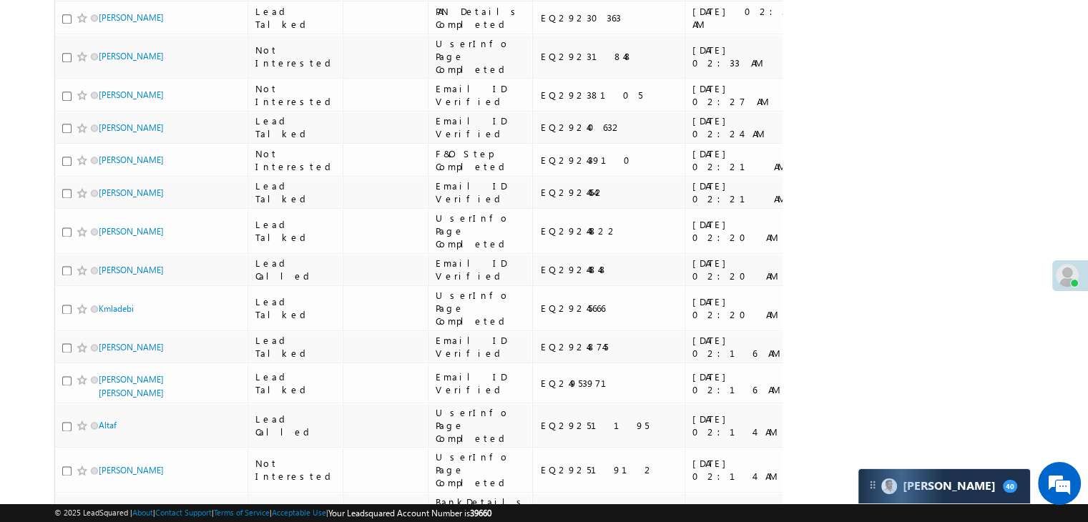
scroll to position [0, 0]
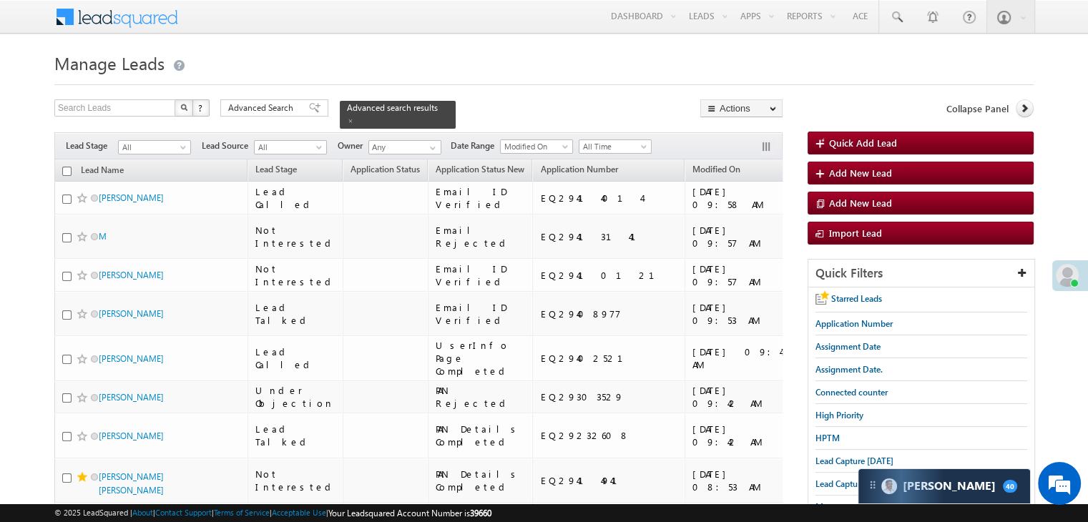
click at [64, 167] on input "checkbox" at bounding box center [66, 171] width 9 height 9
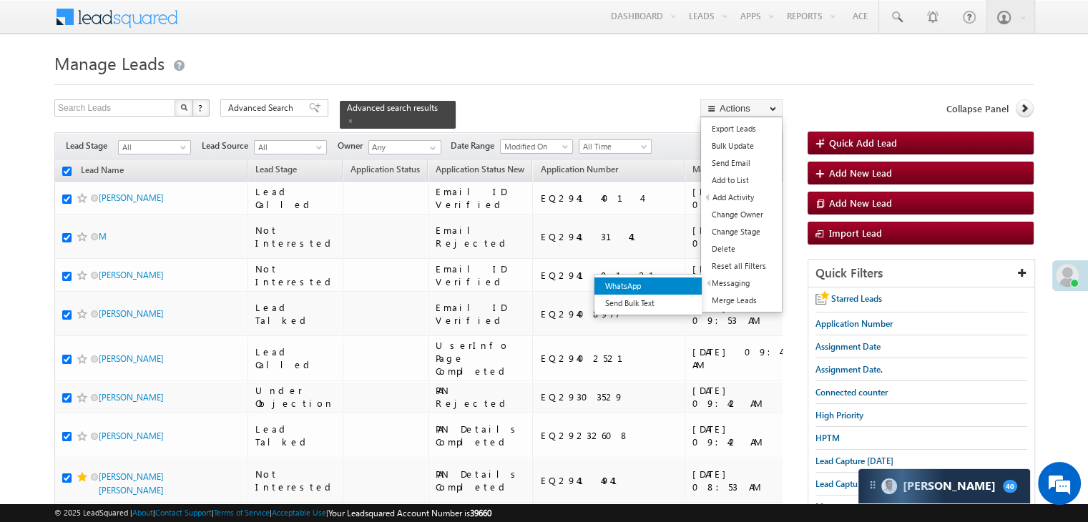
click at [675, 290] on link "WhatsApp" at bounding box center [647, 286] width 107 height 17
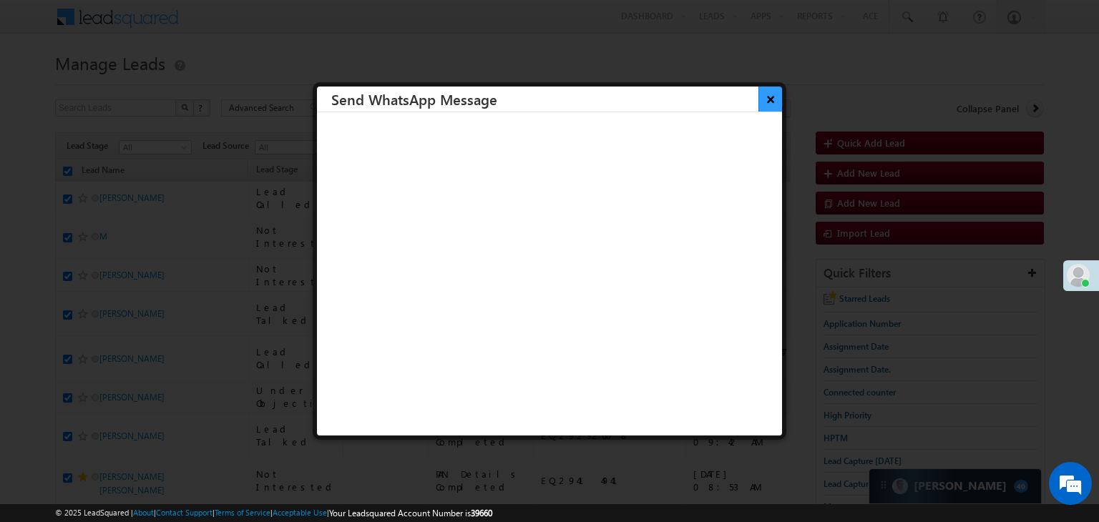
click at [760, 101] on button "×" at bounding box center [770, 99] width 24 height 25
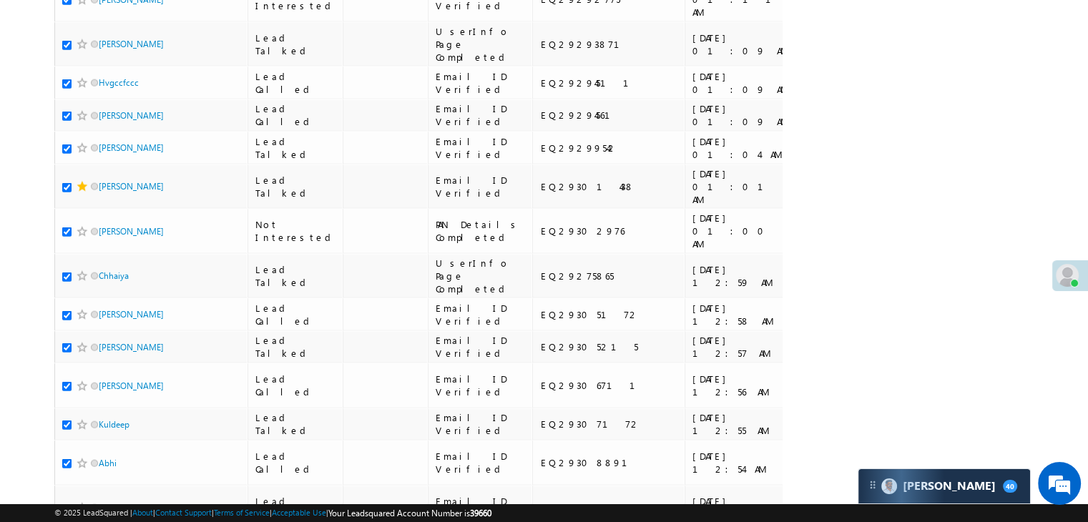
scroll to position [8081, 0]
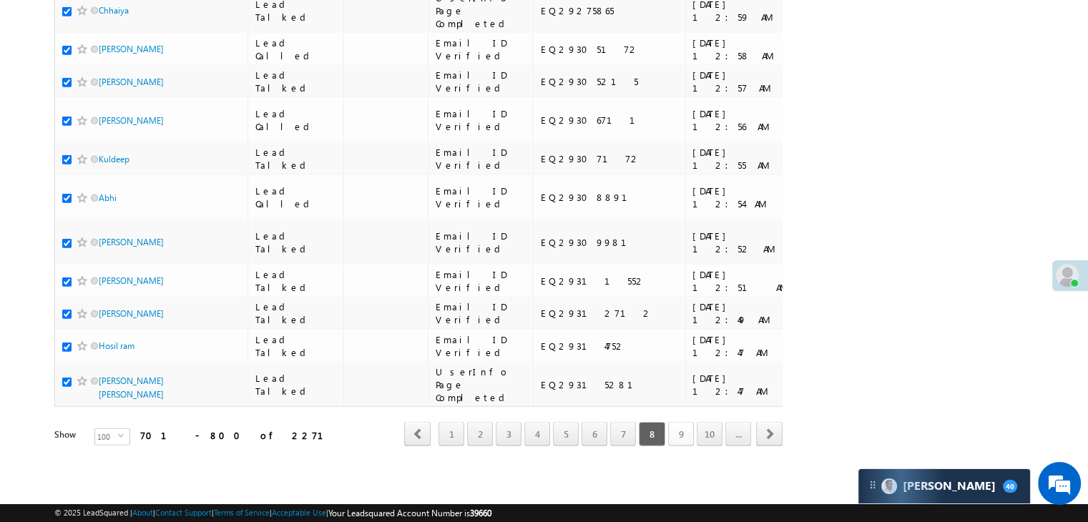
click at [686, 426] on link "9" at bounding box center [681, 434] width 26 height 24
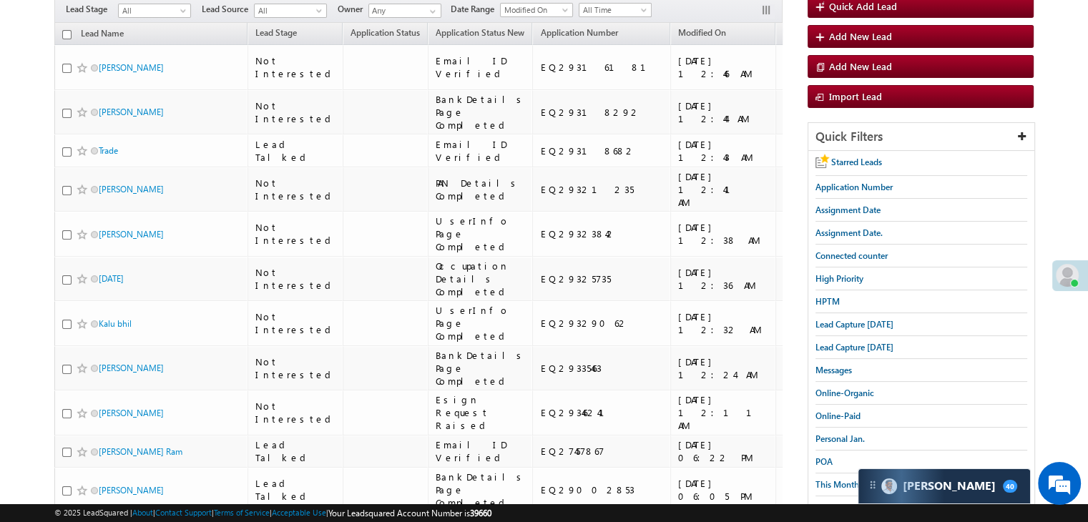
scroll to position [57, 0]
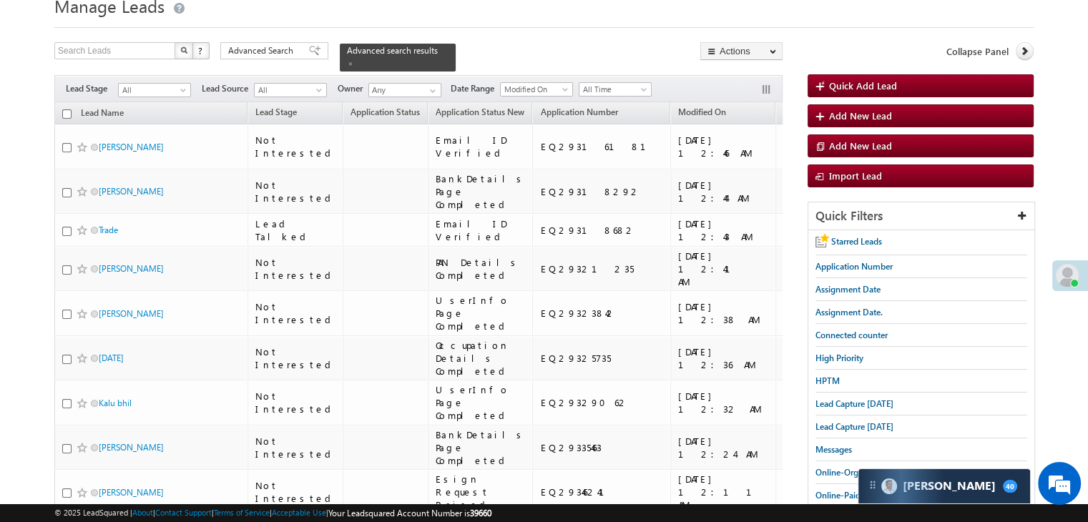
click at [64, 109] on input "checkbox" at bounding box center [66, 113] width 9 height 9
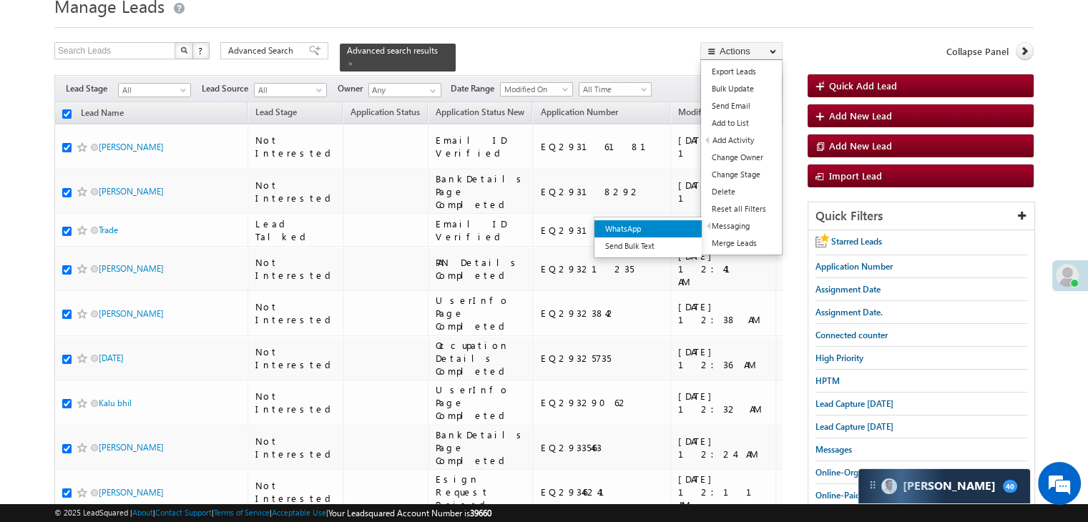
click at [677, 229] on link "WhatsApp" at bounding box center [647, 228] width 107 height 17
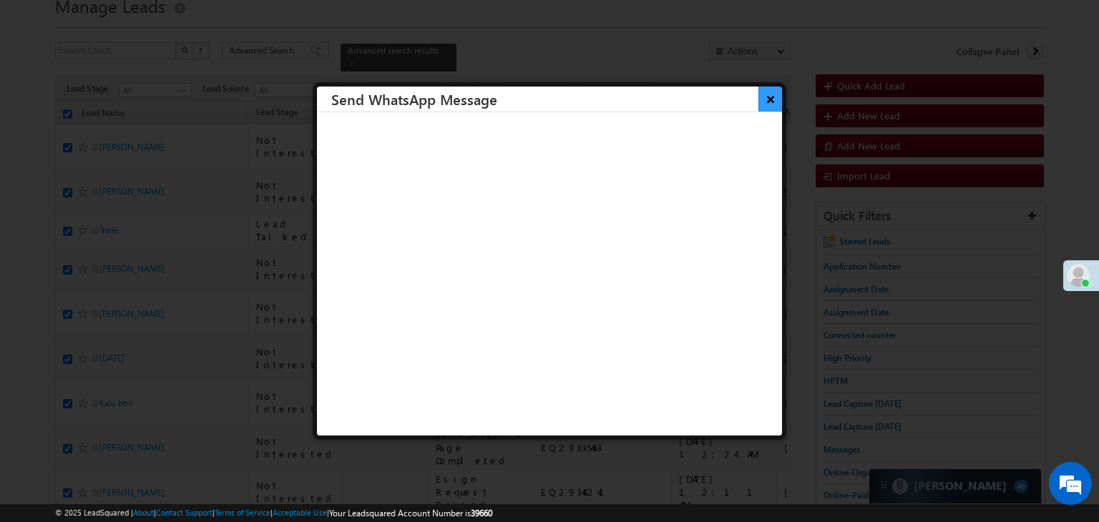
click at [758, 99] on button "×" at bounding box center [770, 99] width 24 height 25
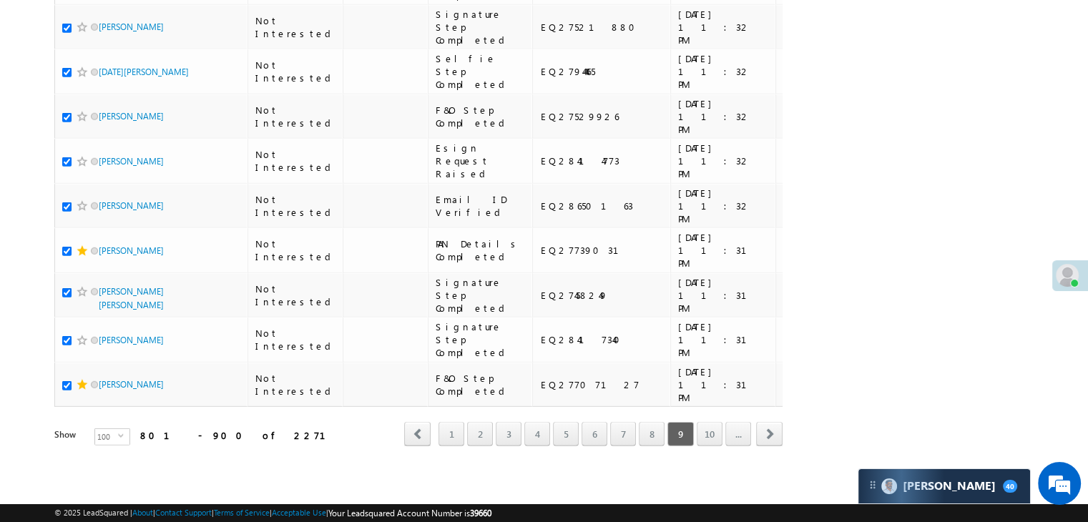
scroll to position [8081, 0]
click at [709, 427] on link "10" at bounding box center [710, 434] width 26 height 24
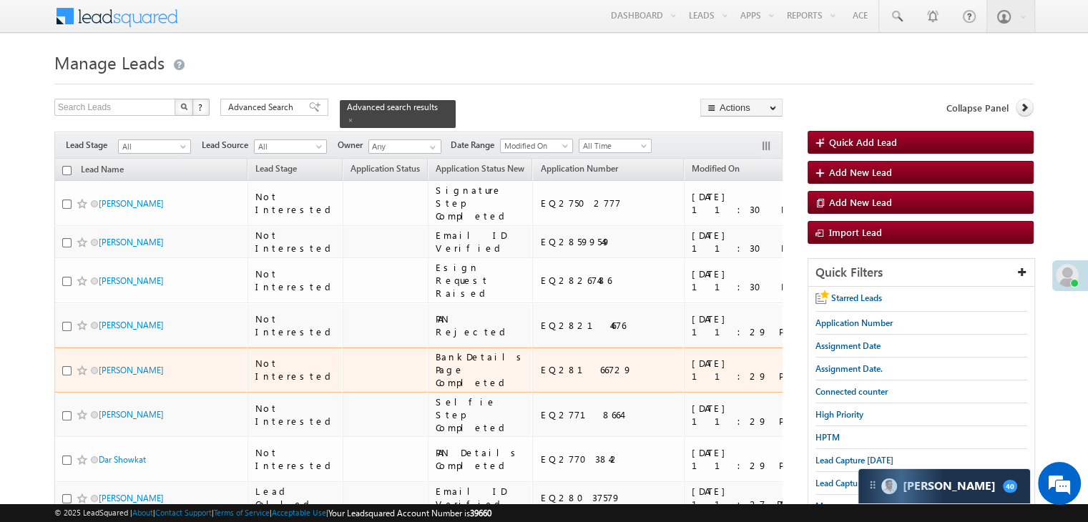
scroll to position [0, 0]
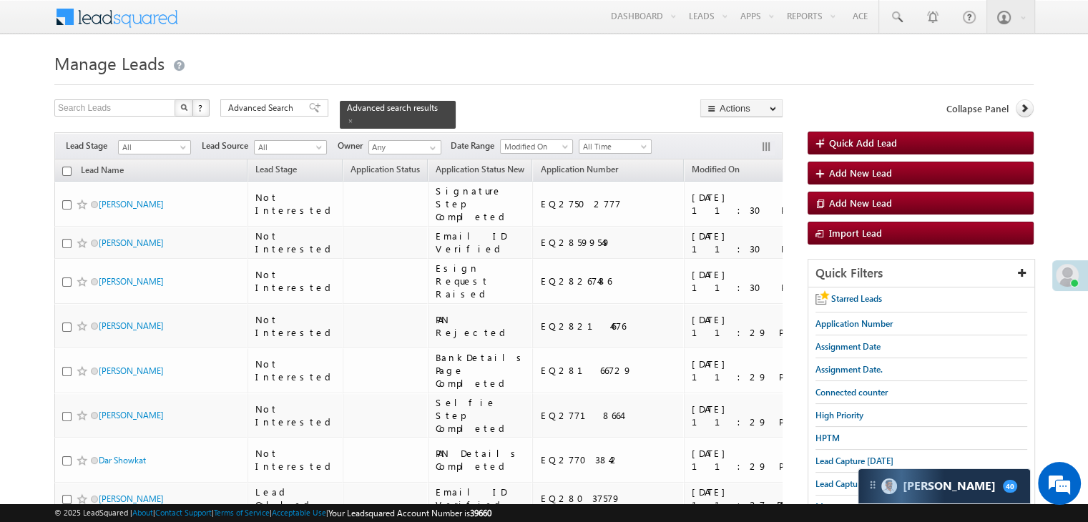
click at [68, 167] on input "checkbox" at bounding box center [66, 171] width 9 height 9
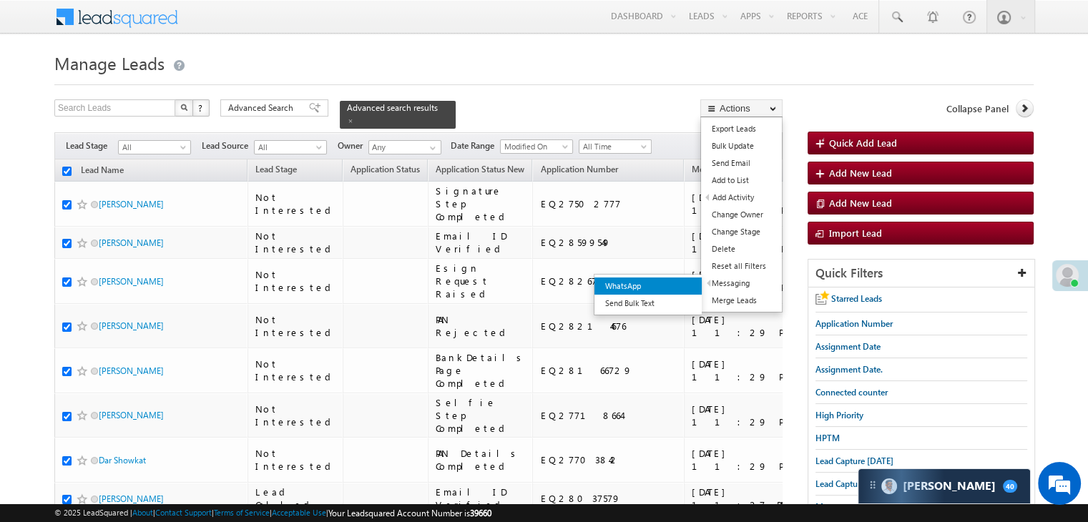
click at [672, 287] on link "WhatsApp" at bounding box center [647, 286] width 107 height 17
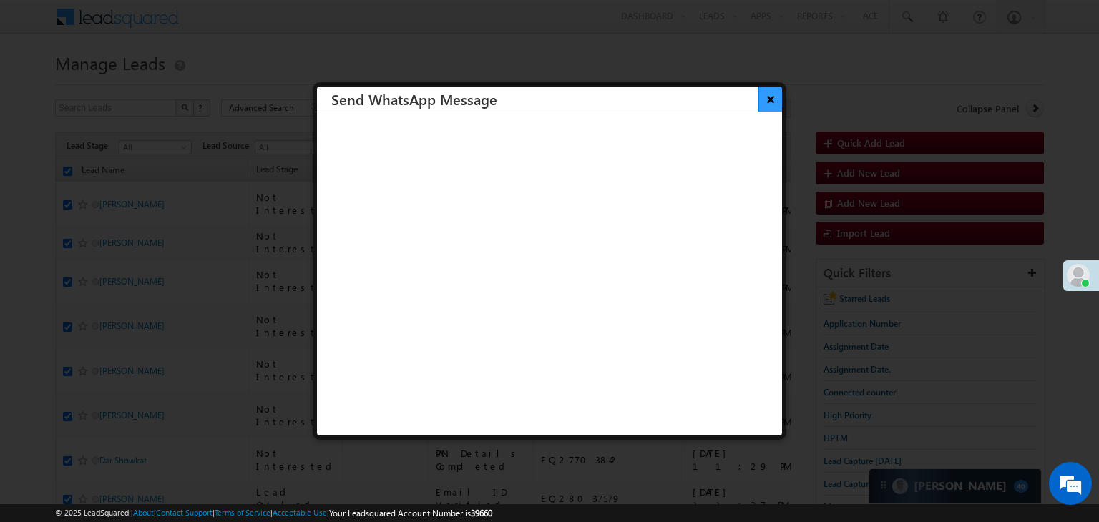
click at [758, 97] on button "×" at bounding box center [770, 99] width 24 height 25
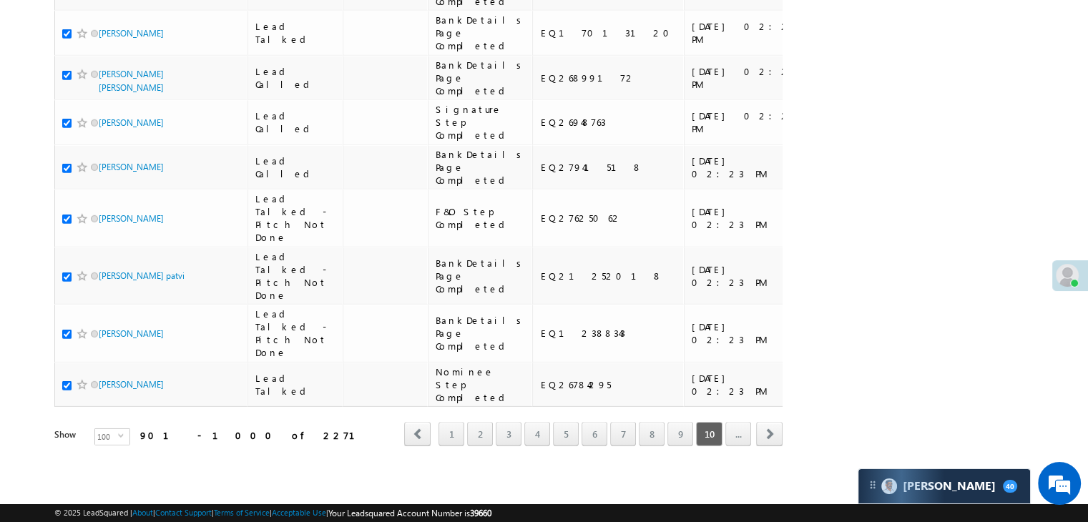
scroll to position [8081, 0]
click at [745, 427] on link "..." at bounding box center [738, 434] width 26 height 24
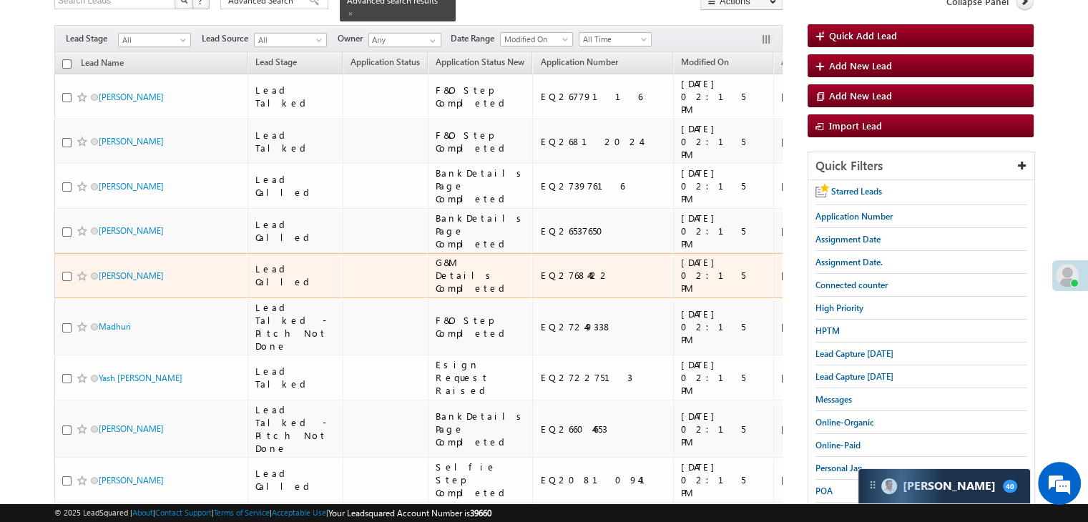
scroll to position [0, 0]
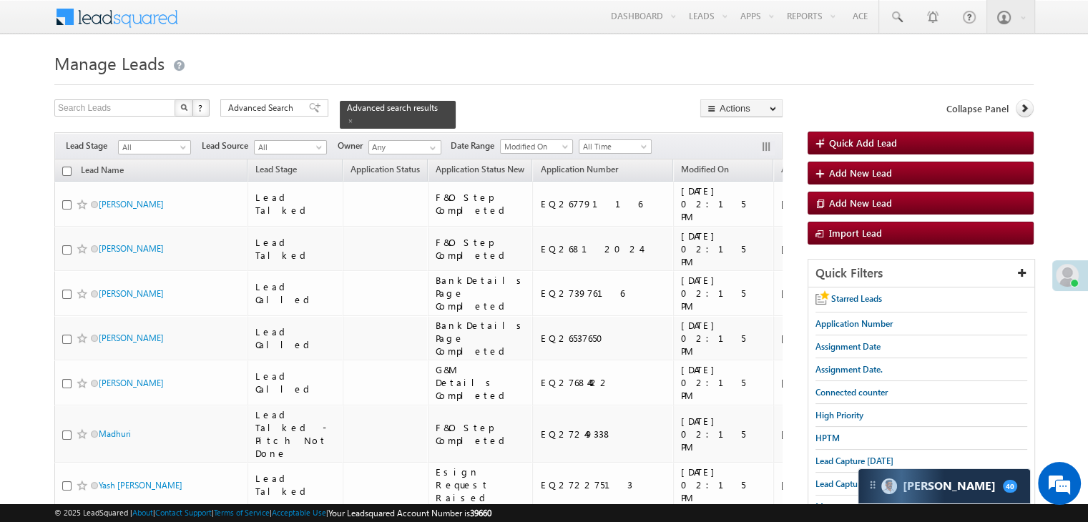
click at [67, 167] on input "checkbox" at bounding box center [66, 171] width 9 height 9
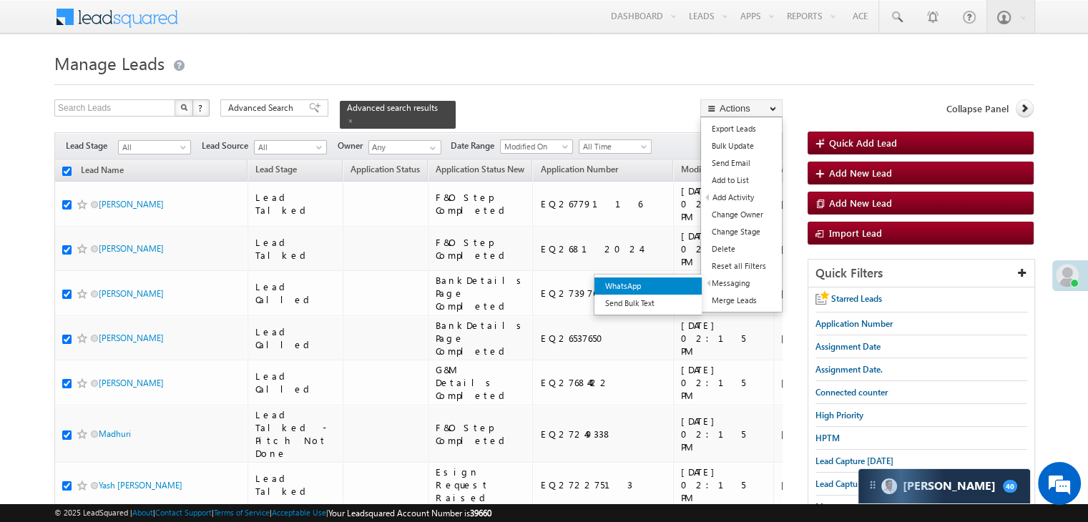
click at [683, 286] on link "WhatsApp" at bounding box center [647, 286] width 107 height 17
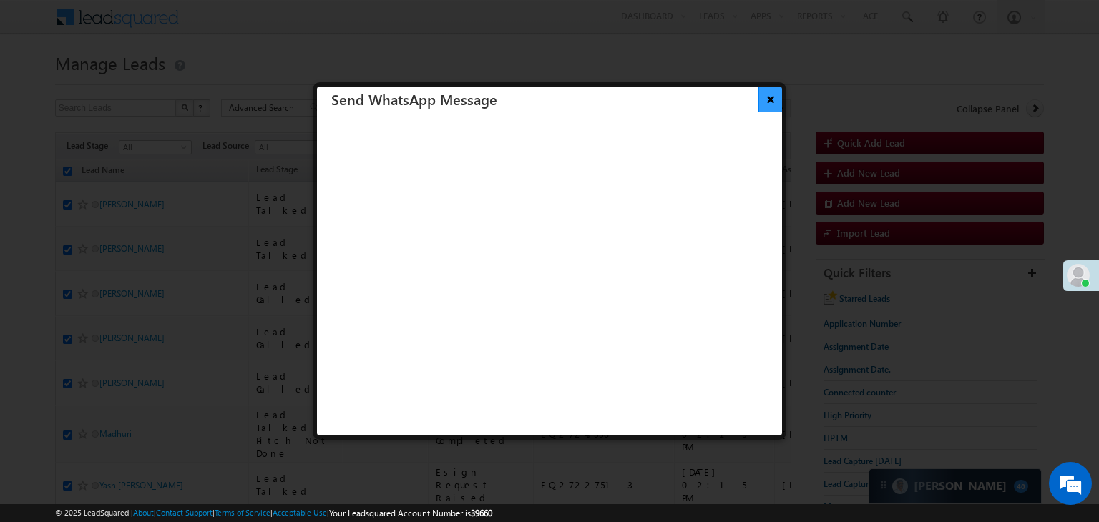
click at [763, 99] on button "×" at bounding box center [770, 99] width 24 height 25
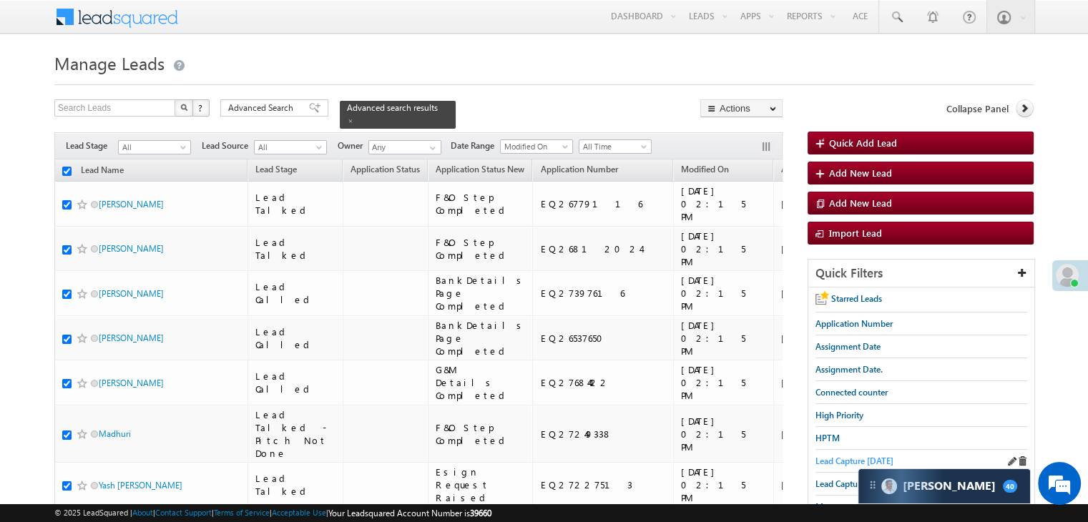
click at [826, 456] on span "Lead Capture [DATE]" at bounding box center [854, 461] width 78 height 11
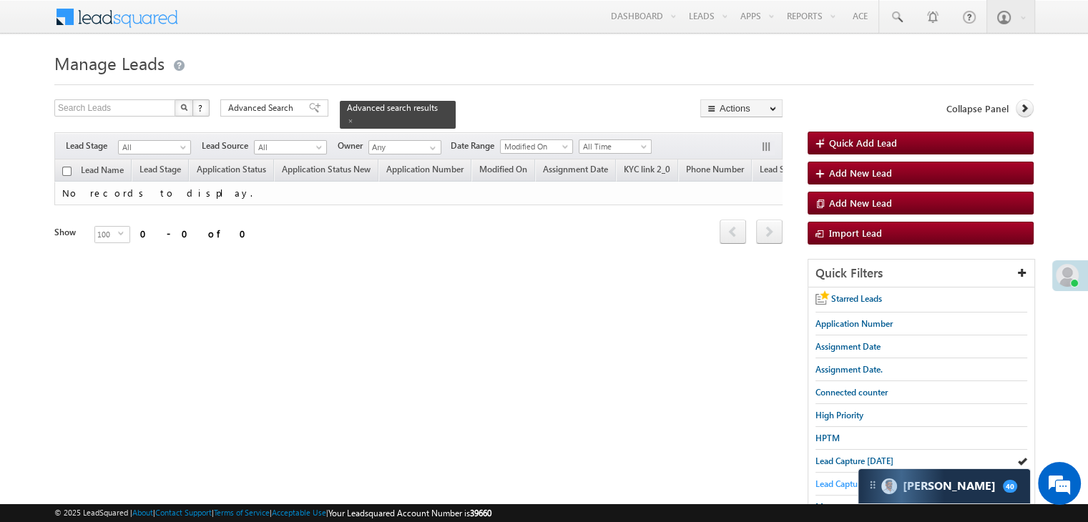
click at [826, 483] on span "Lead Capture [DATE]" at bounding box center [854, 484] width 78 height 11
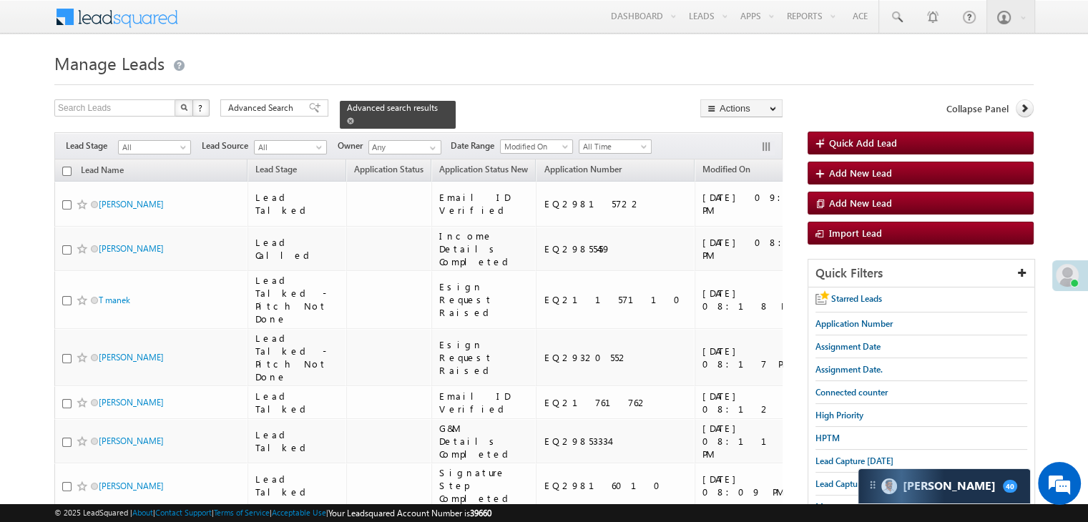
click at [413, 110] on span "Advanced search results" at bounding box center [392, 107] width 91 height 11
click at [354, 117] on span at bounding box center [350, 120] width 7 height 7
